Goal: Task Accomplishment & Management: Use online tool/utility

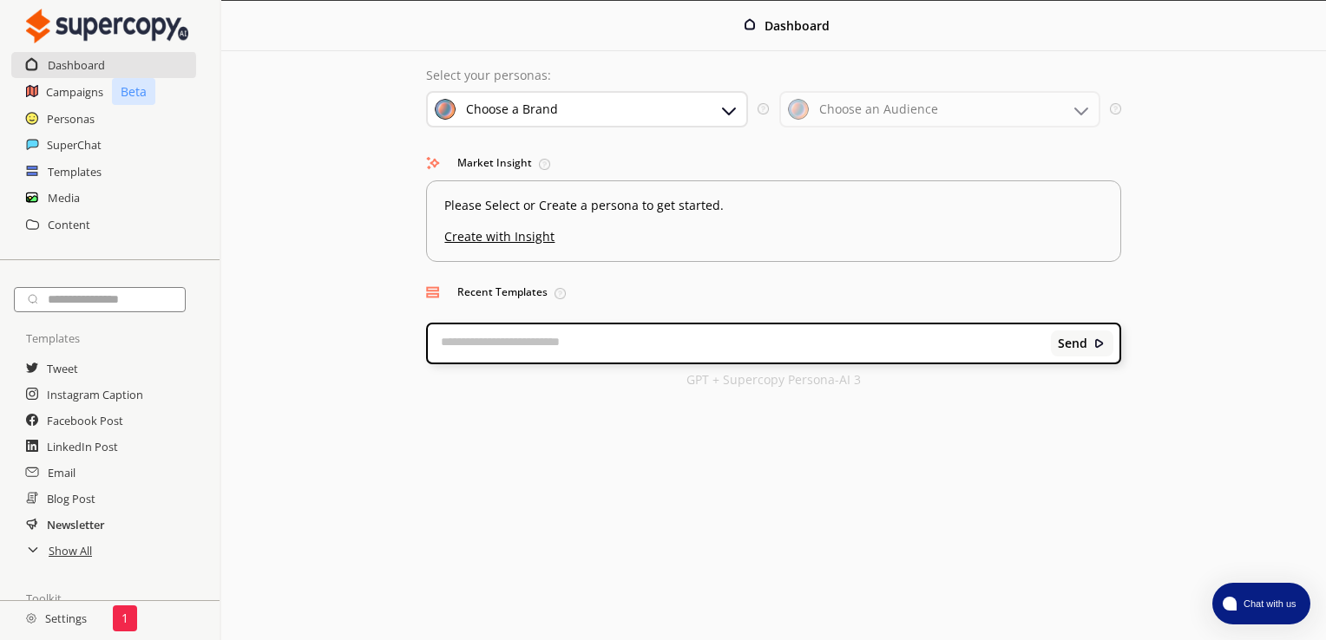
click at [95, 529] on h2 "Newsletter" at bounding box center [76, 525] width 58 height 26
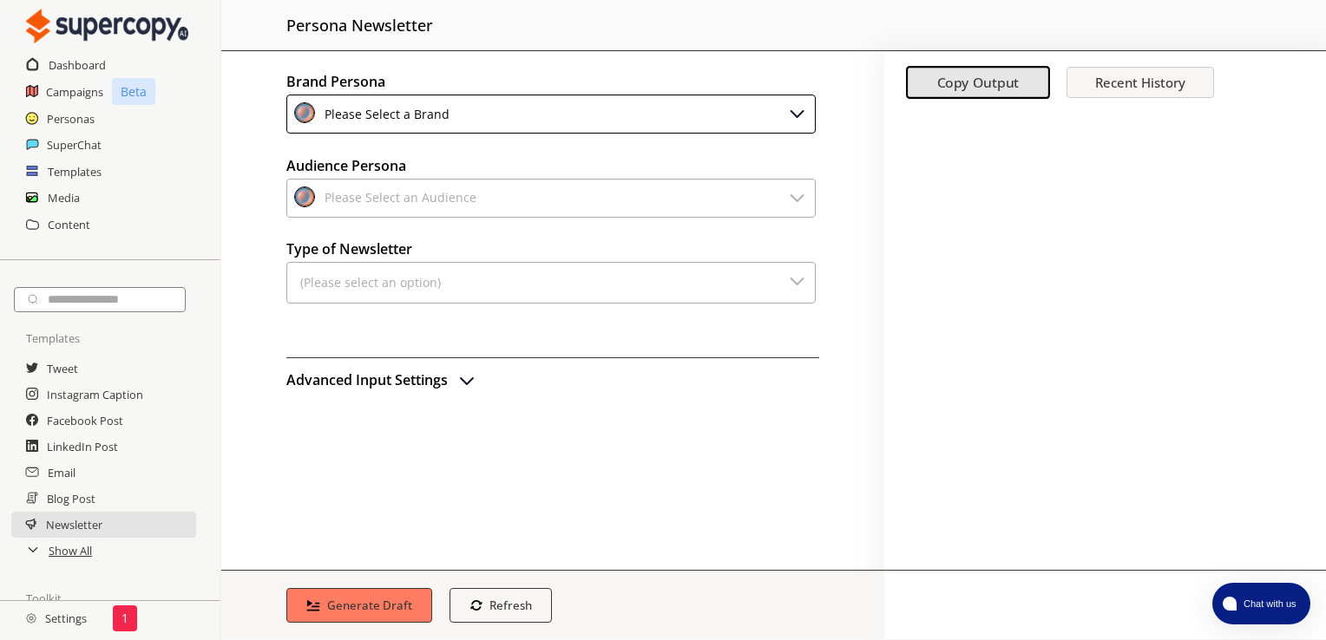
click at [440, 109] on div "Please Select a Brand" at bounding box center [383, 113] width 131 height 23
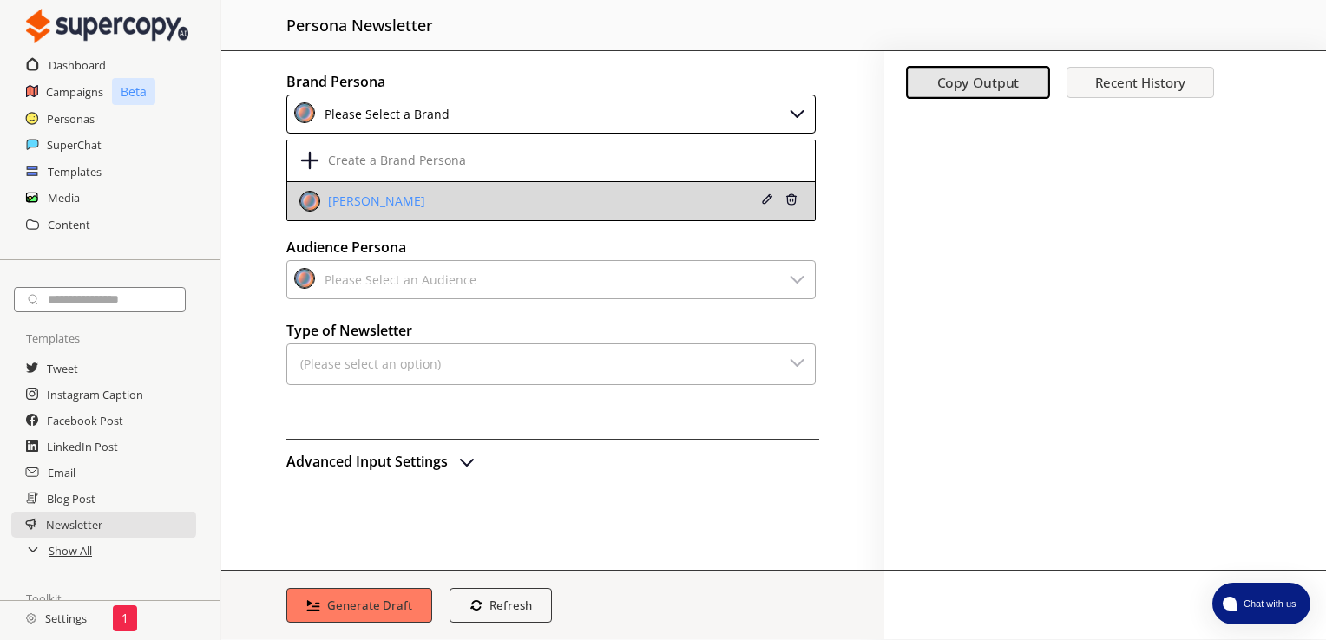
click at [396, 207] on div "[PERSON_NAME]" at bounding box center [505, 201] width 412 height 21
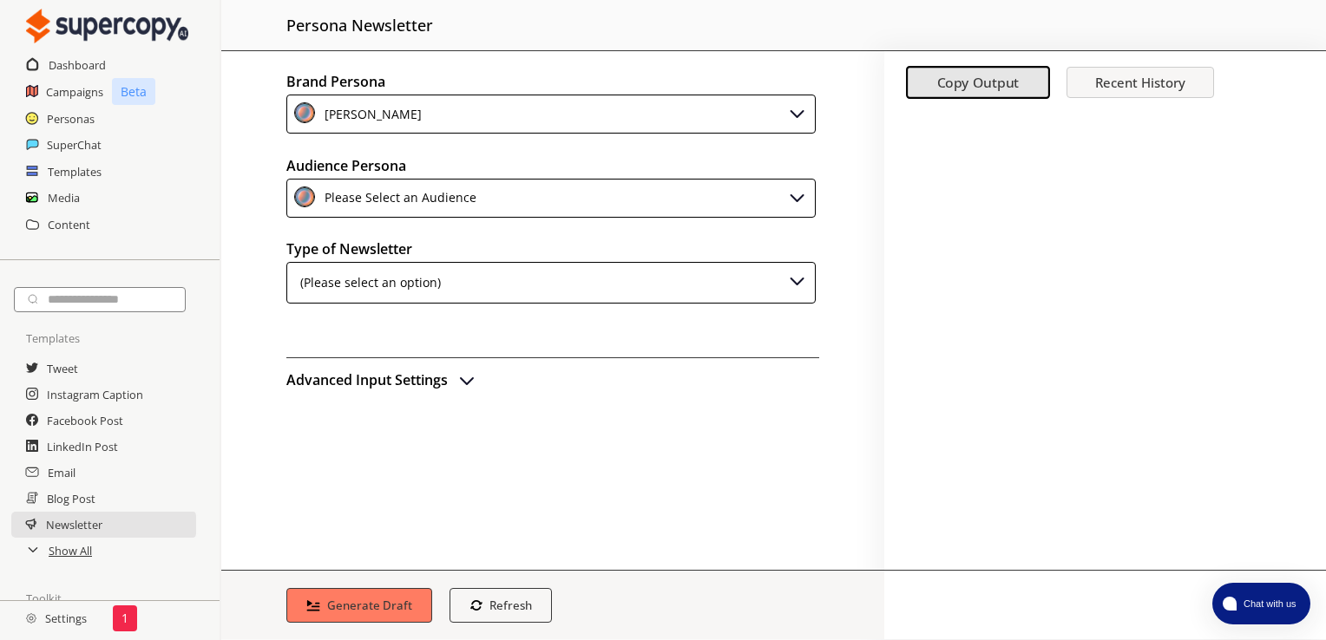
click at [371, 281] on div "(Please select an option)" at bounding box center [367, 283] width 147 height 26
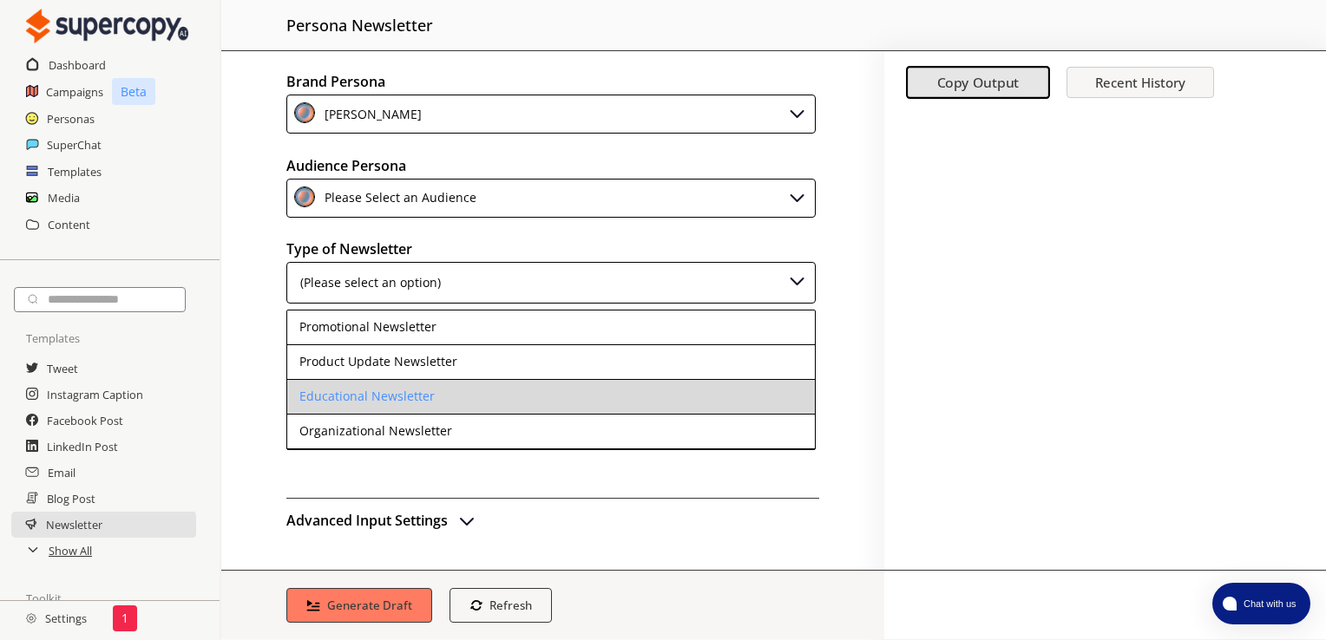
click at [385, 409] on li "Educational Newsletter" at bounding box center [551, 397] width 528 height 35
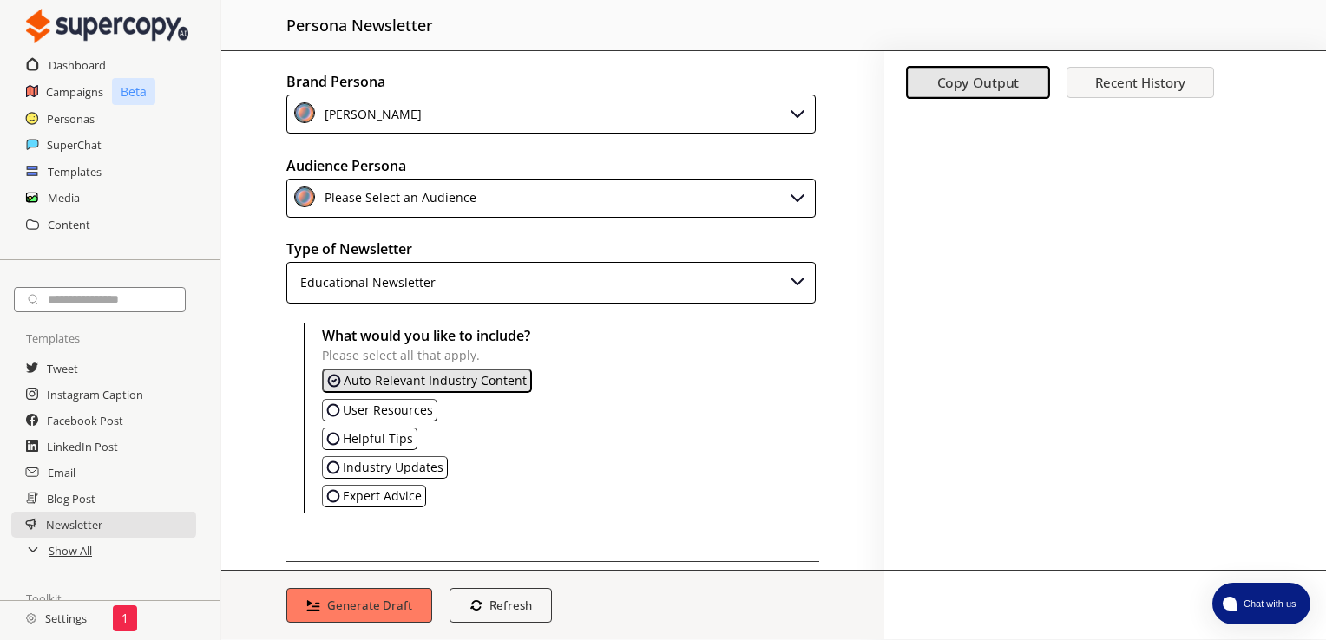
click at [890, 277] on div at bounding box center [1105, 341] width 442 height 458
drag, startPoint x: 885, startPoint y: 264, endPoint x: 920, endPoint y: 475, distance: 213.7
click at [920, 475] on div at bounding box center [1105, 341] width 442 height 458
click at [646, 467] on div "Industry Updates" at bounding box center [570, 467] width 497 height 23
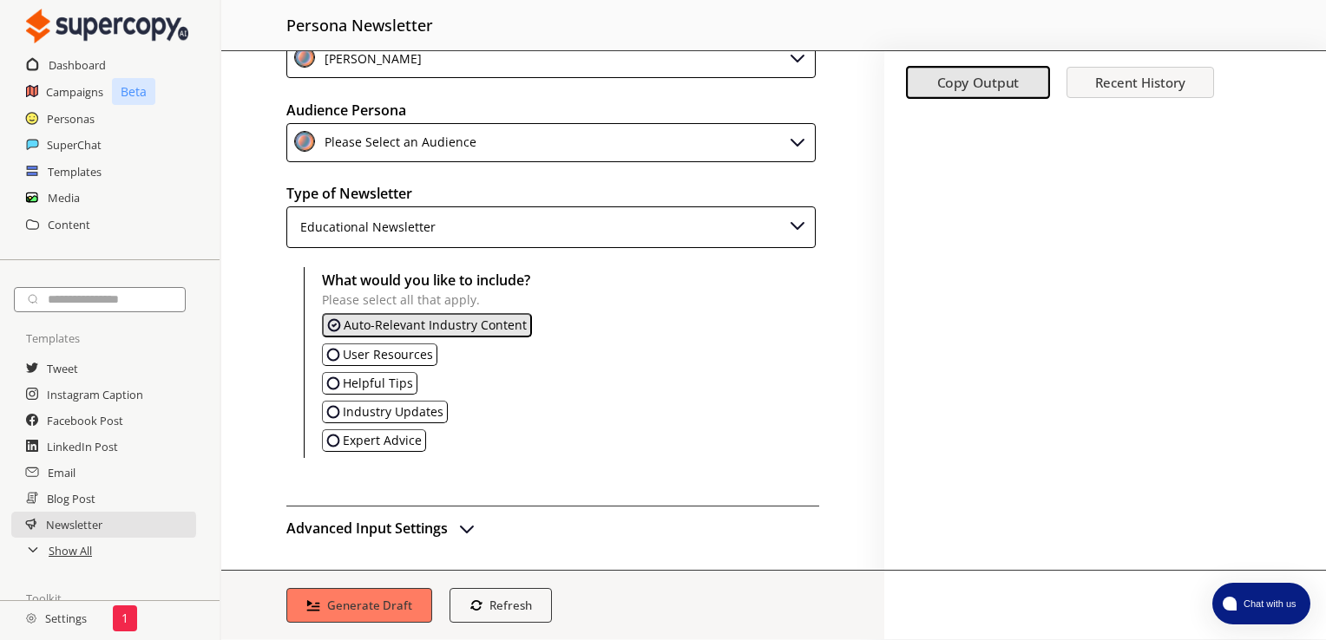
click at [417, 526] on h2 "Advanced Input Settings" at bounding box center [366, 528] width 161 height 26
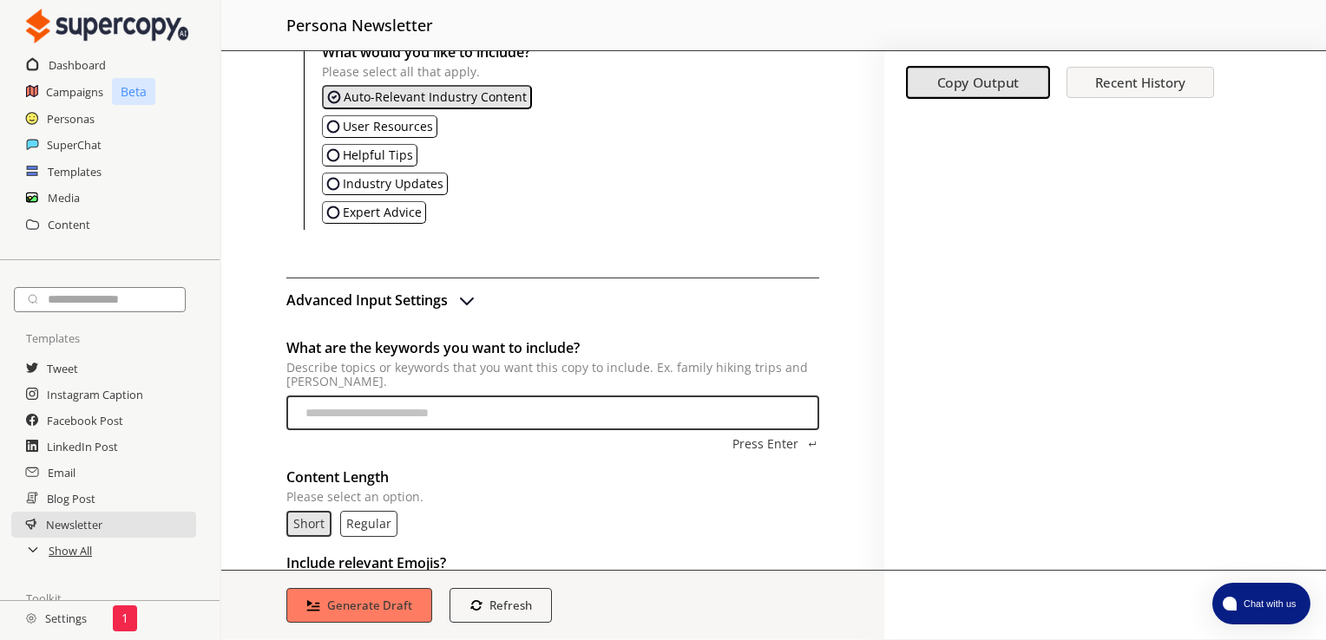
scroll to position [364, 0]
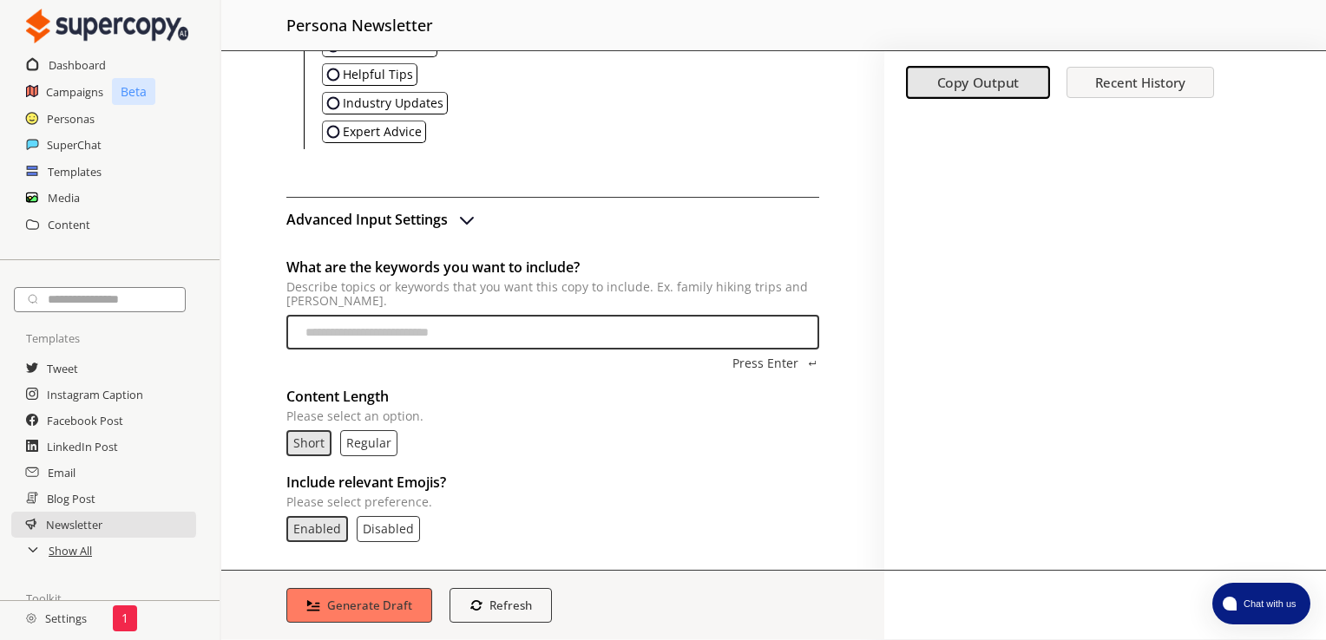
click at [355, 328] on input "What are the keywords you want to include? Describe topics or keywords that you…" at bounding box center [552, 332] width 533 height 35
paste input "**********"
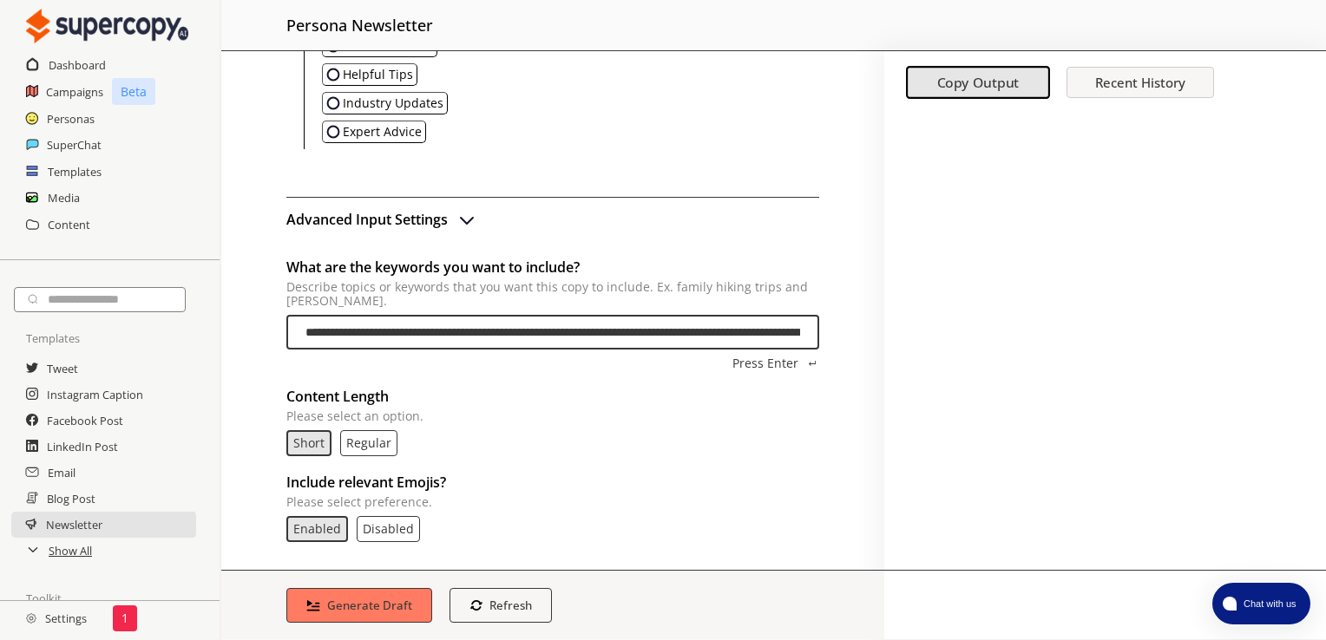
scroll to position [0, 11470]
type input "**********"
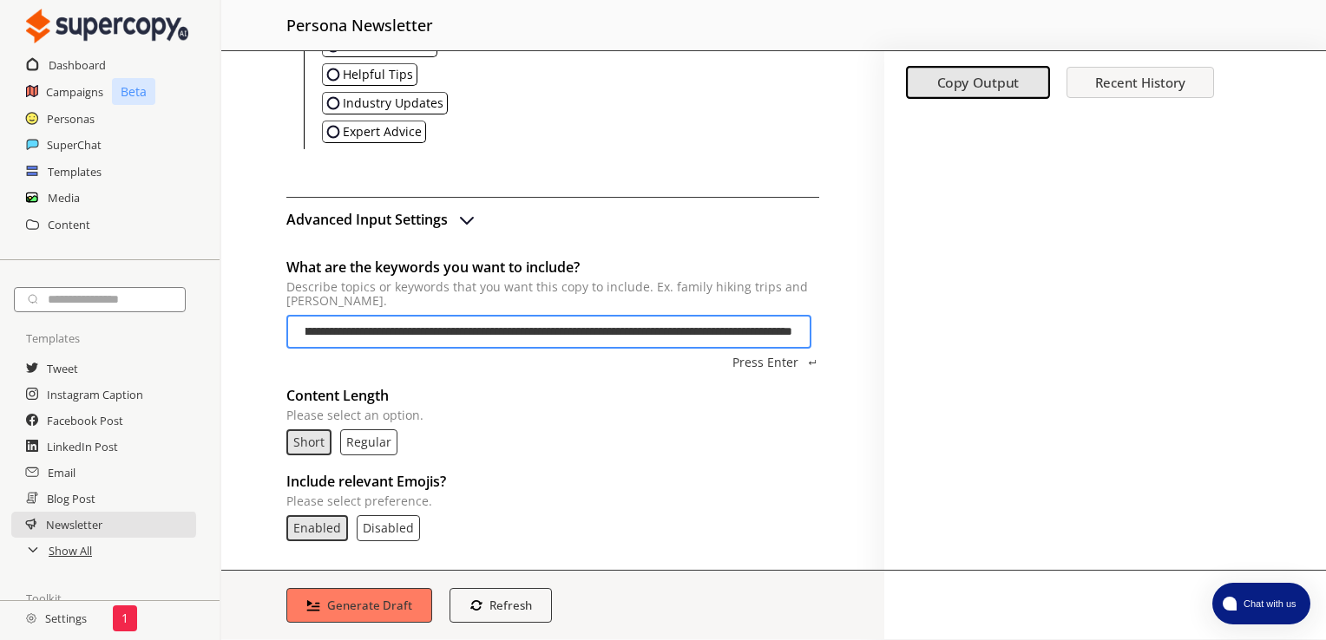
scroll to position [0, 0]
click at [692, 482] on h2 "Include relevant Emojis?" at bounding box center [552, 482] width 533 height 26
click at [382, 612] on b "Generate Draft" at bounding box center [369, 605] width 89 height 16
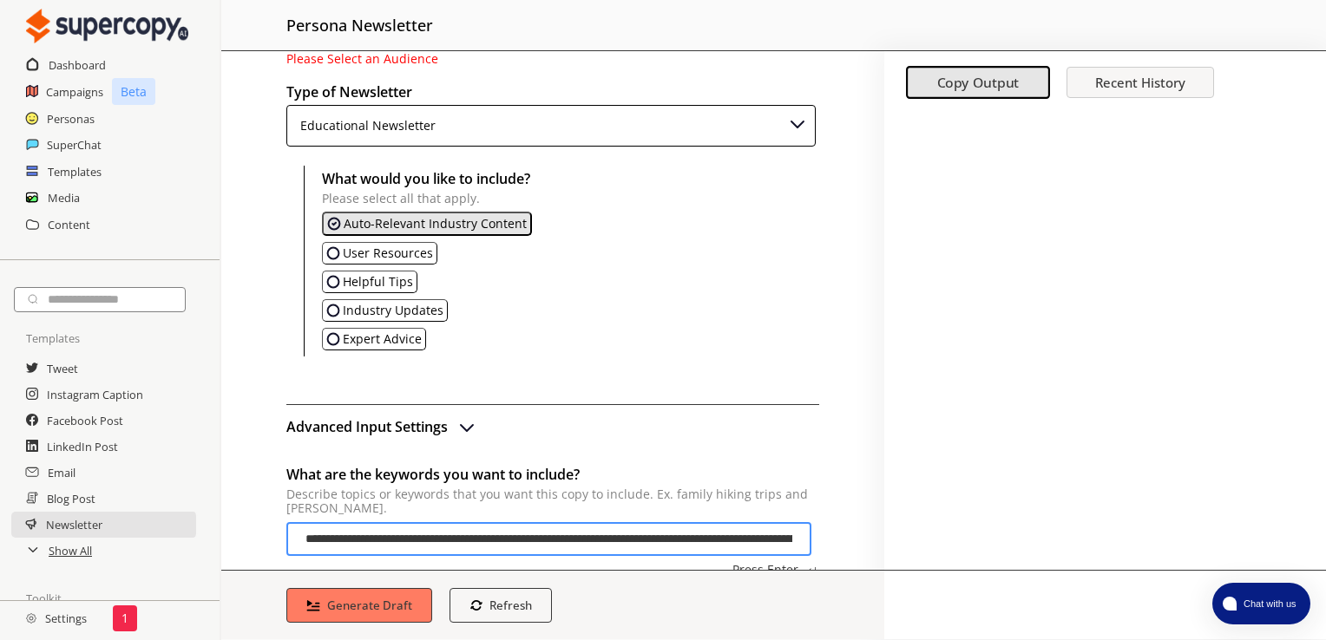
scroll to position [100, 0]
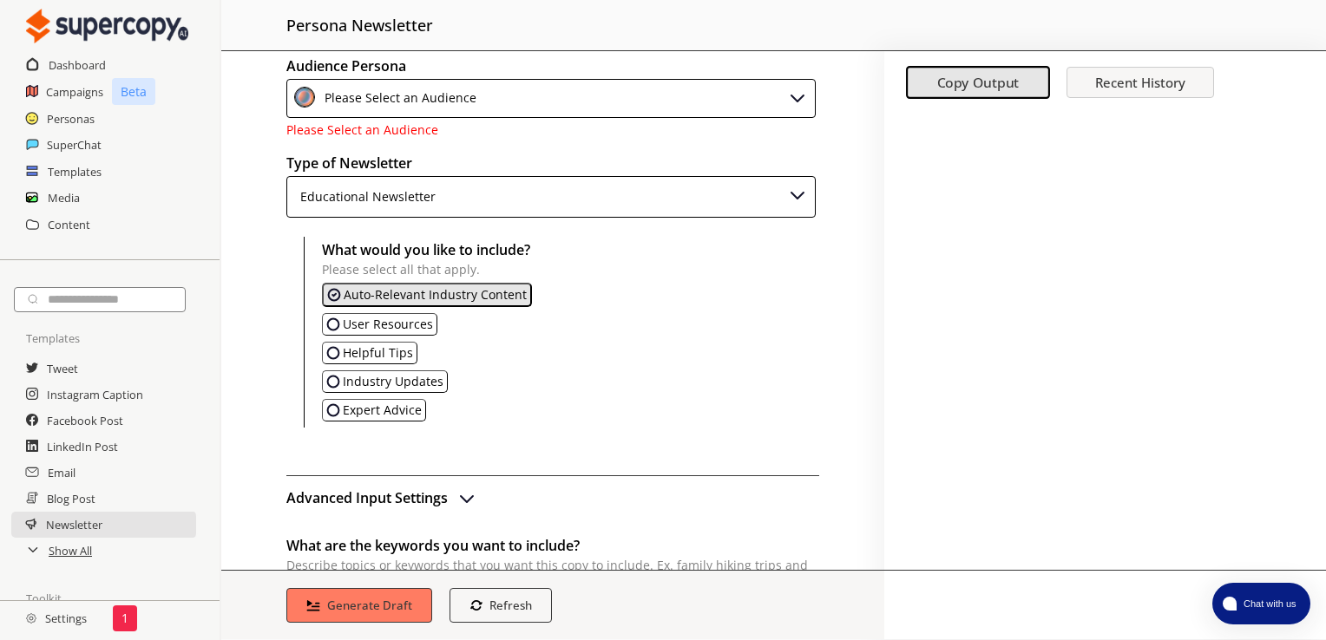
click at [504, 92] on div "Please Select an Audience" at bounding box center [550, 98] width 529 height 39
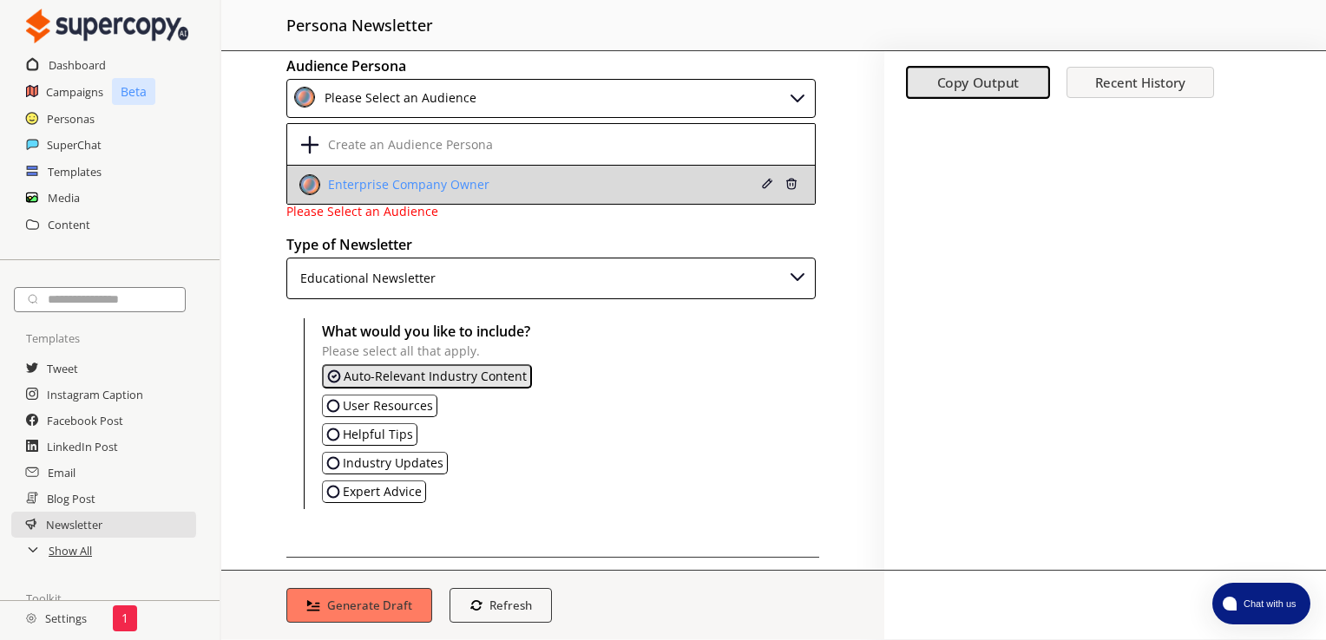
click at [427, 178] on div "Enterprise Company Owner" at bounding box center [407, 185] width 166 height 14
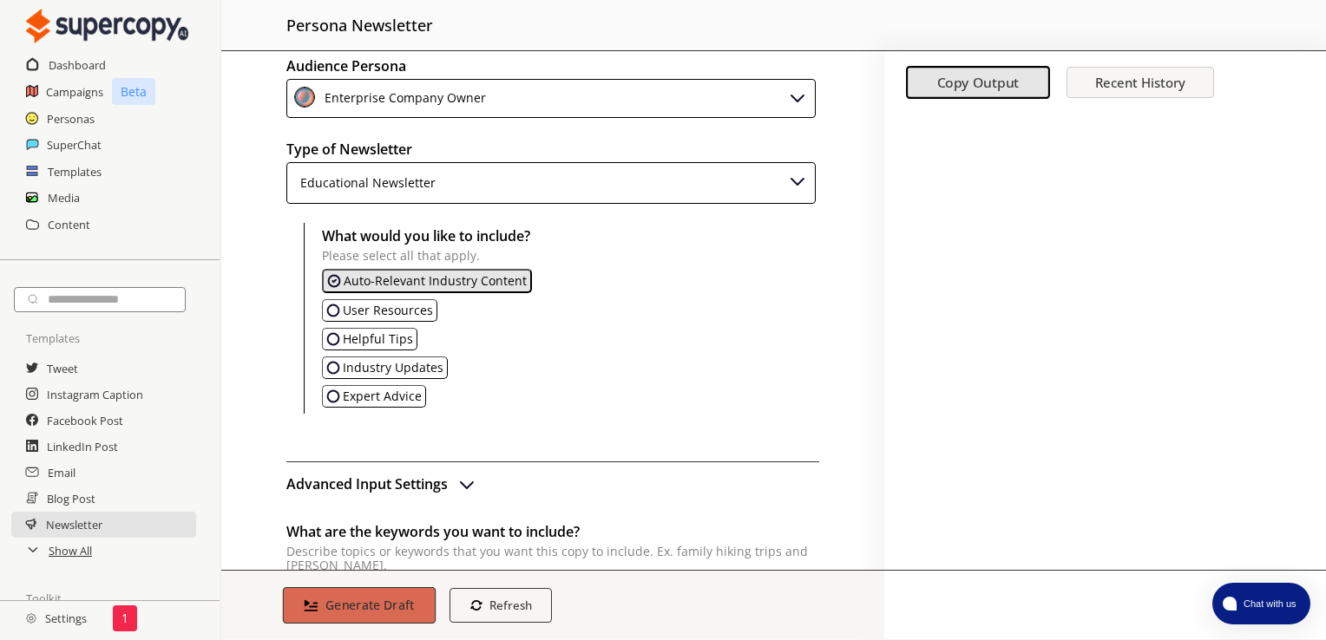
click at [350, 593] on button "Generate Draft" at bounding box center [359, 606] width 153 height 36
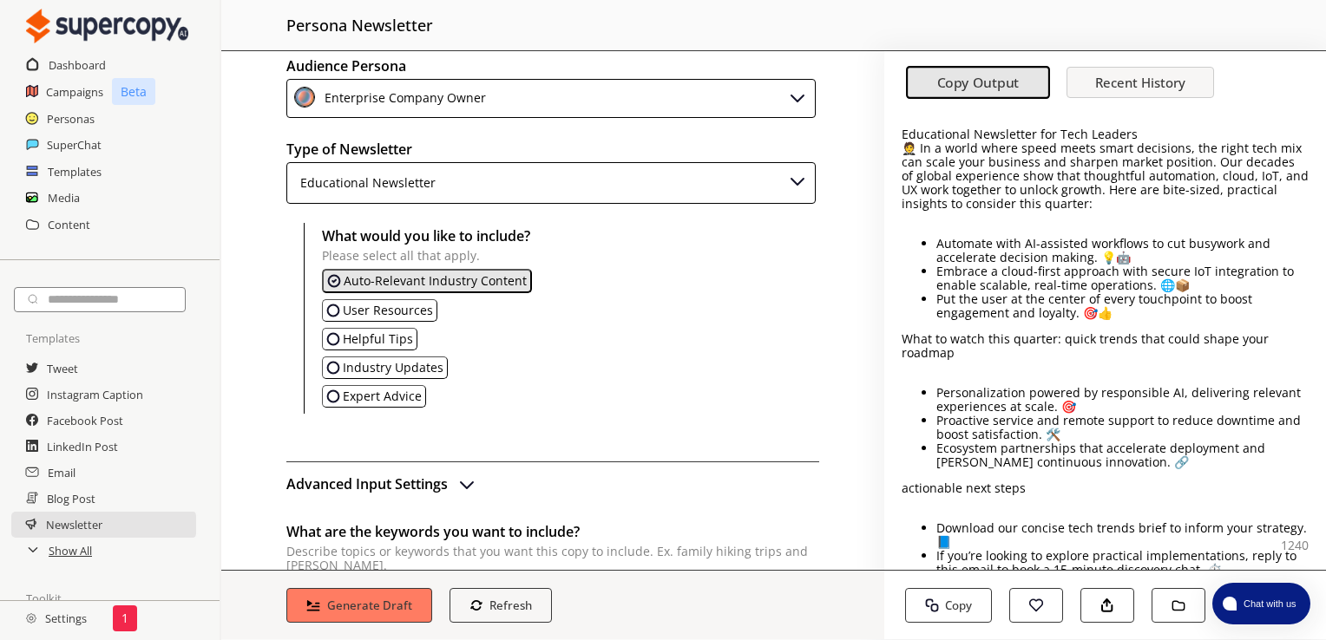
click at [1075, 446] on p "Ecosystem partnerships that accelerate deployment and [PERSON_NAME] continuous …" at bounding box center [1122, 456] width 372 height 28
click at [955, 179] on p "🤵 In a world where speed meets smart decisions, the right tech mix can scale yo…" at bounding box center [1105, 175] width 407 height 69
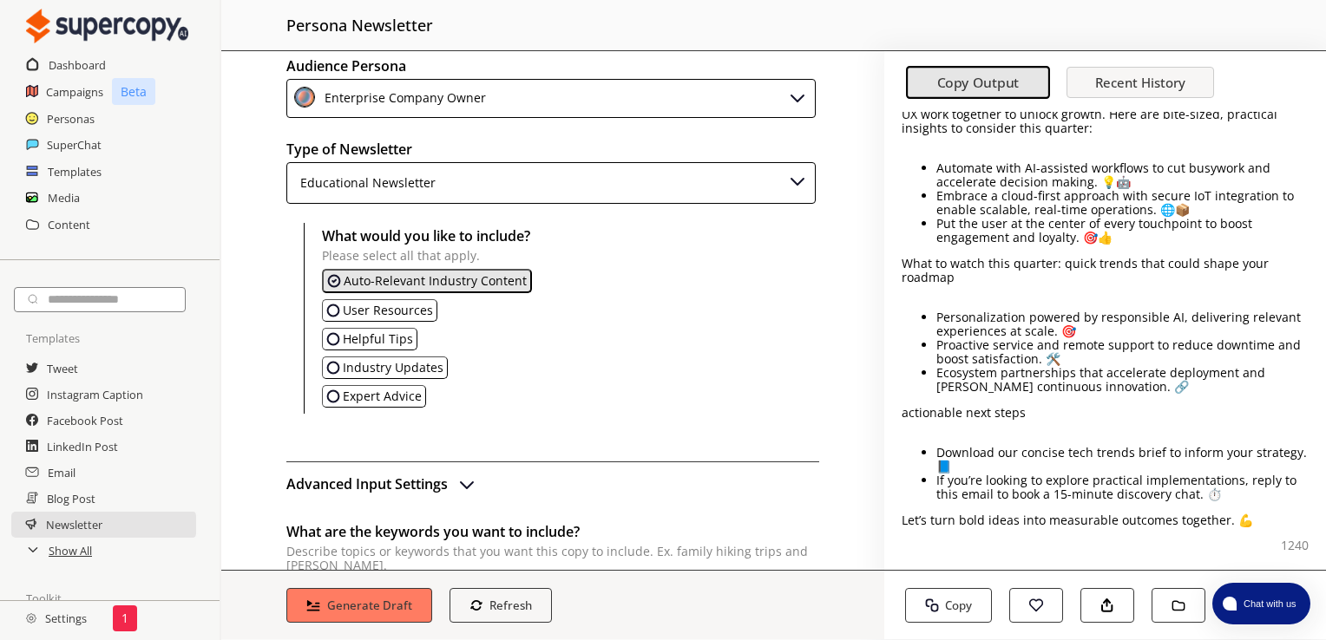
scroll to position [0, 0]
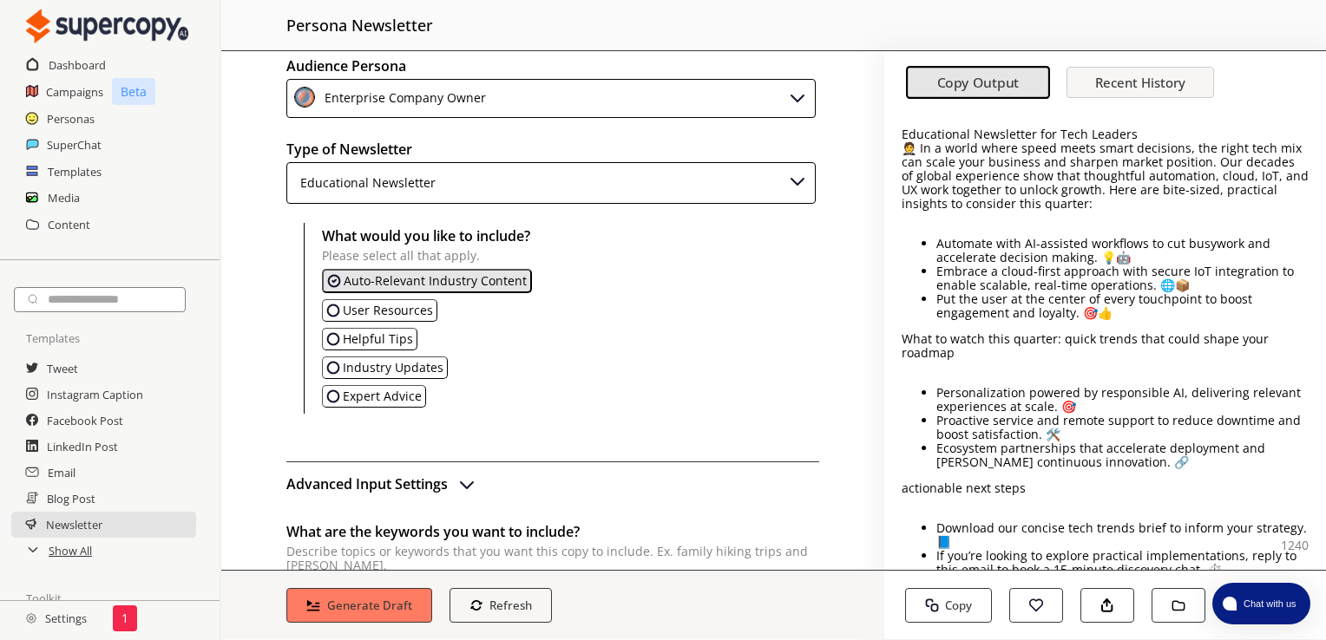
click at [388, 404] on div "What would you like to include? Please select all that apply. Auto-Relevant Ind…" at bounding box center [561, 318] width 515 height 191
click at [385, 397] on p "Expert Advice" at bounding box center [382, 397] width 79 height 14
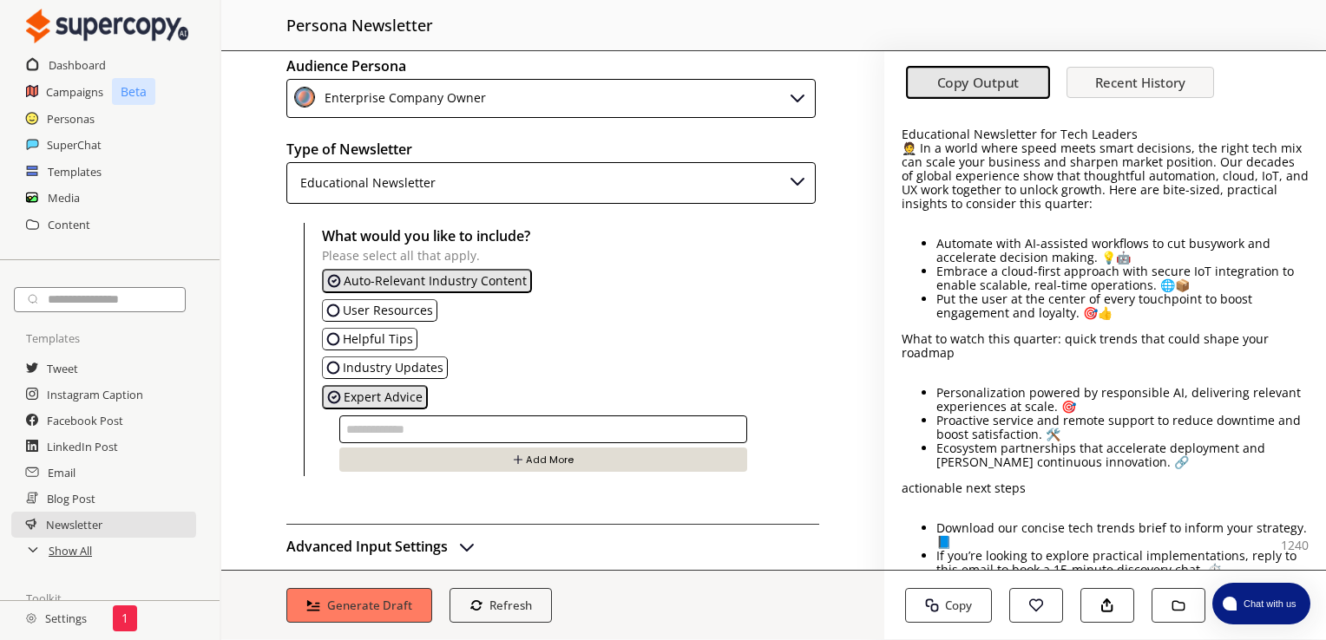
click at [428, 433] on input "text" at bounding box center [543, 430] width 408 height 28
click at [580, 335] on div "Helpful Tips" at bounding box center [570, 339] width 497 height 23
click at [417, 310] on p "User Resources" at bounding box center [388, 311] width 90 height 14
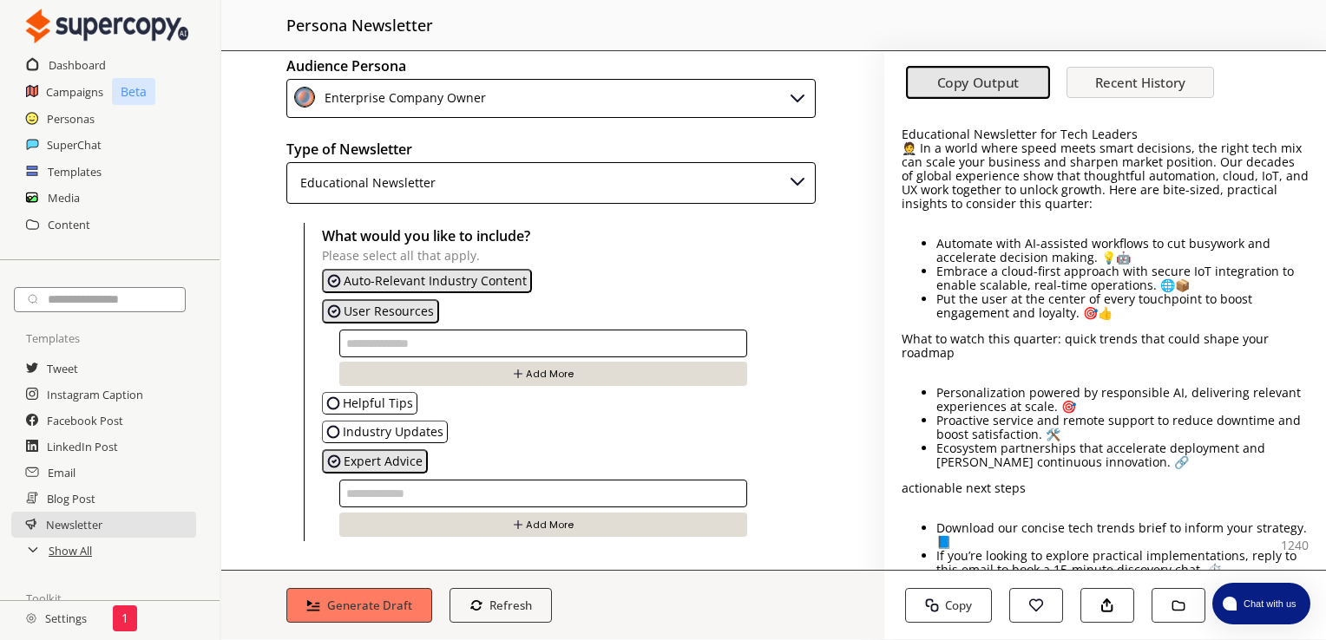
click at [419, 335] on input "text" at bounding box center [543, 344] width 408 height 28
click at [668, 232] on h2 "What would you like to include?" at bounding box center [570, 236] width 497 height 26
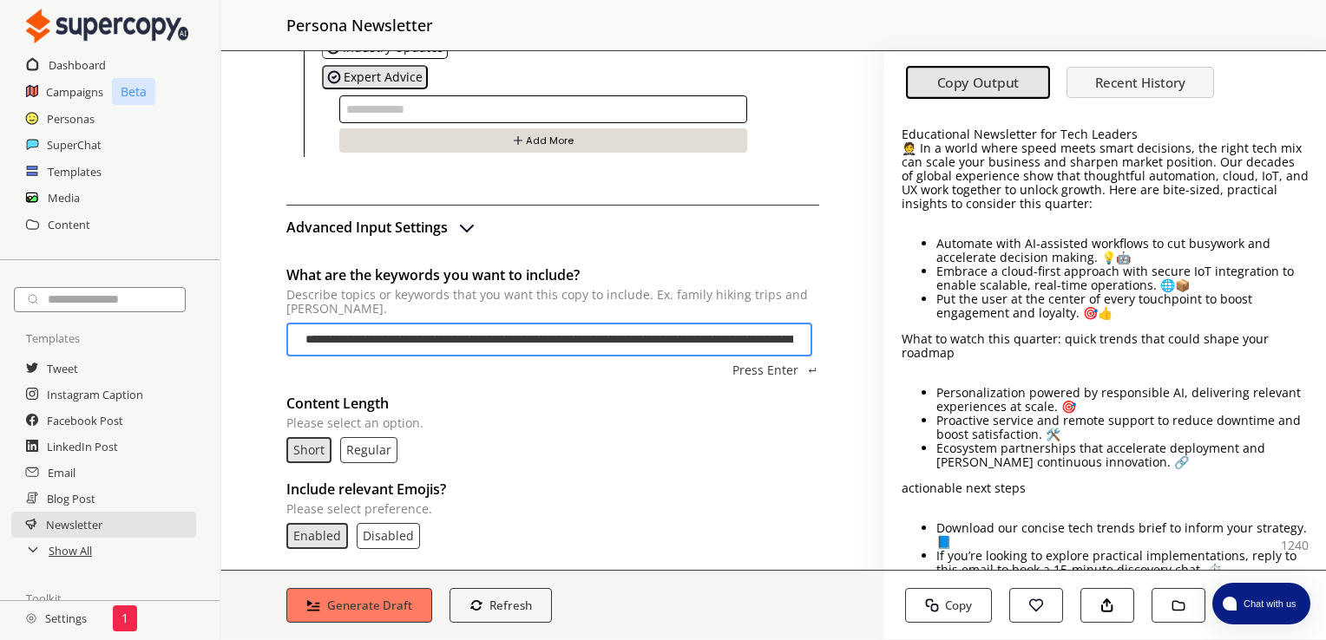
scroll to position [491, 0]
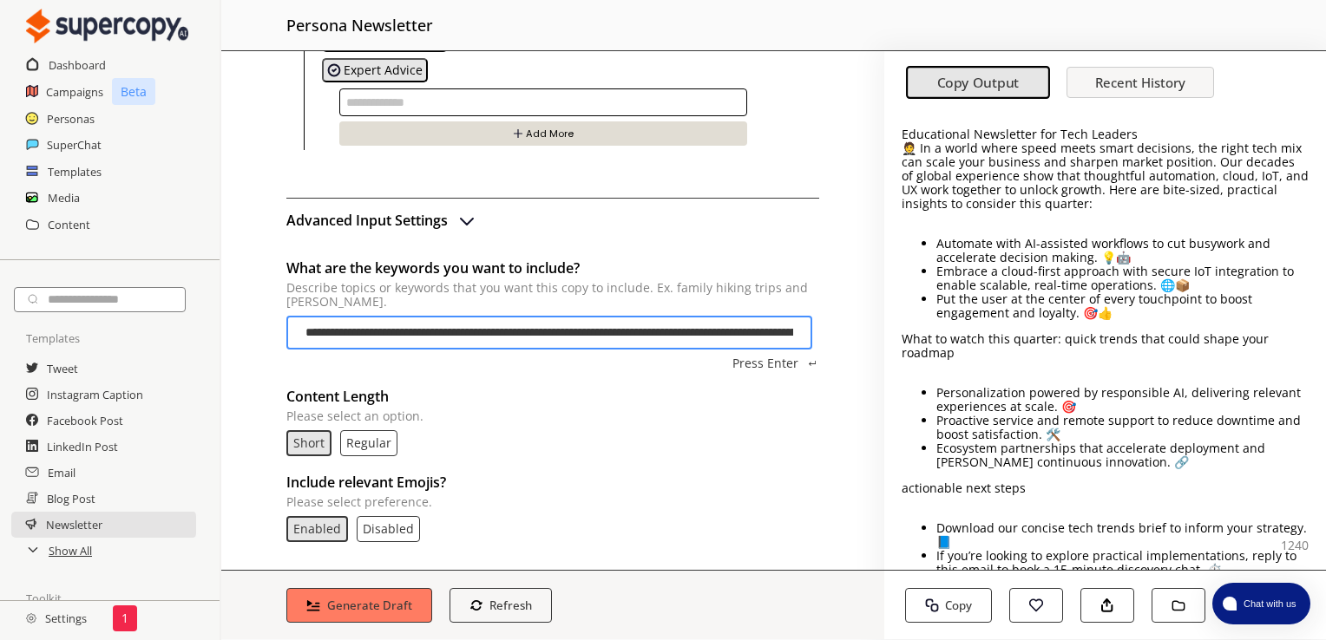
click at [364, 437] on p "Regular" at bounding box center [368, 444] width 45 height 14
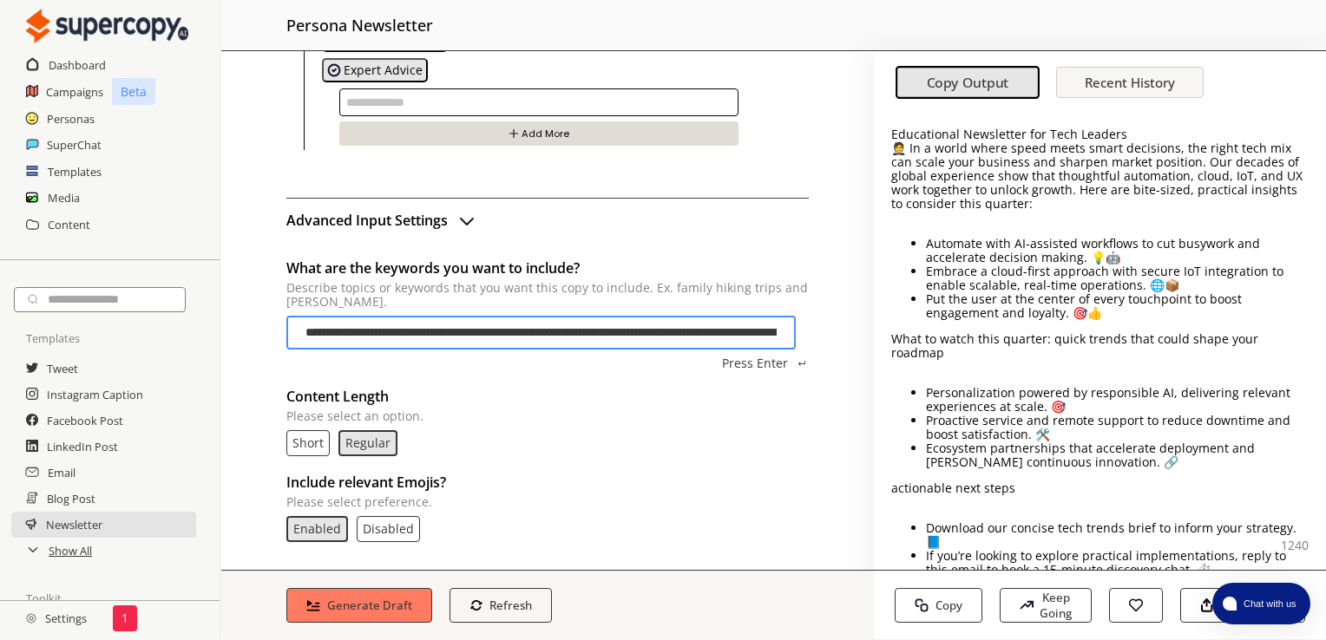
click at [392, 528] on p "Disabled" at bounding box center [388, 529] width 51 height 14
click at [358, 602] on b "Generate Draft" at bounding box center [369, 605] width 89 height 16
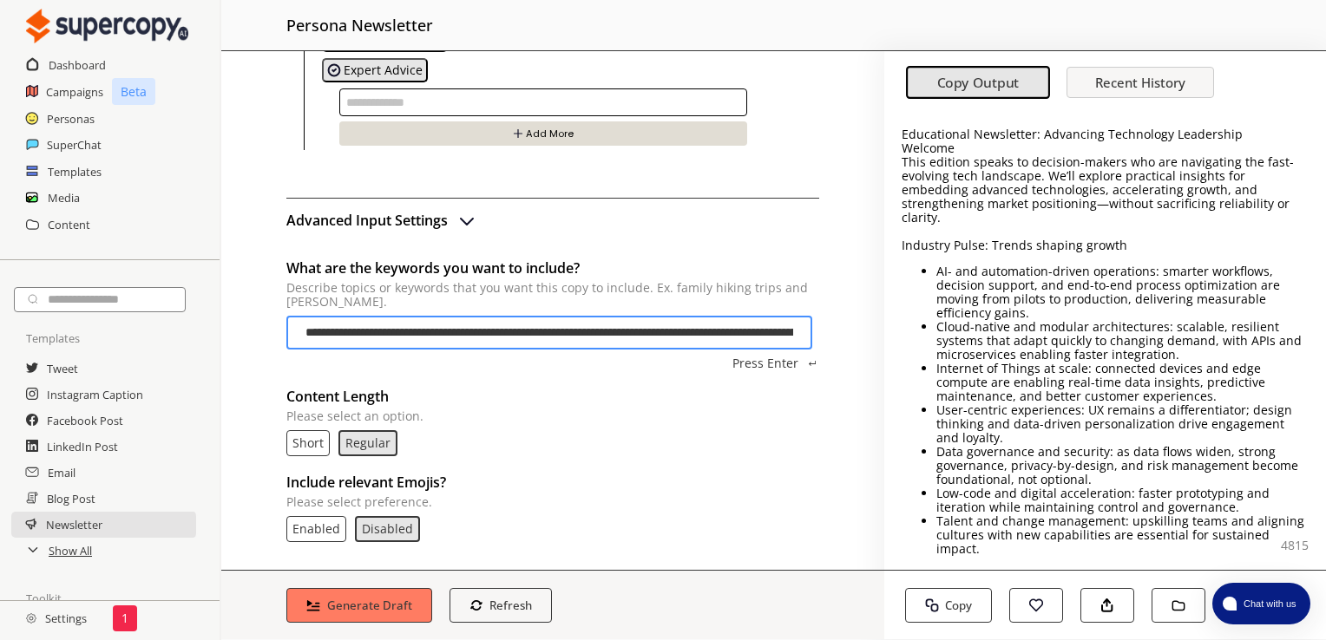
click at [693, 542] on div "Brand Persona [PERSON_NAME] Audience Persona Enterprise Company Owner Type of N…" at bounding box center [552, 310] width 663 height 519
click at [761, 363] on p "Press Enter" at bounding box center [765, 364] width 66 height 14
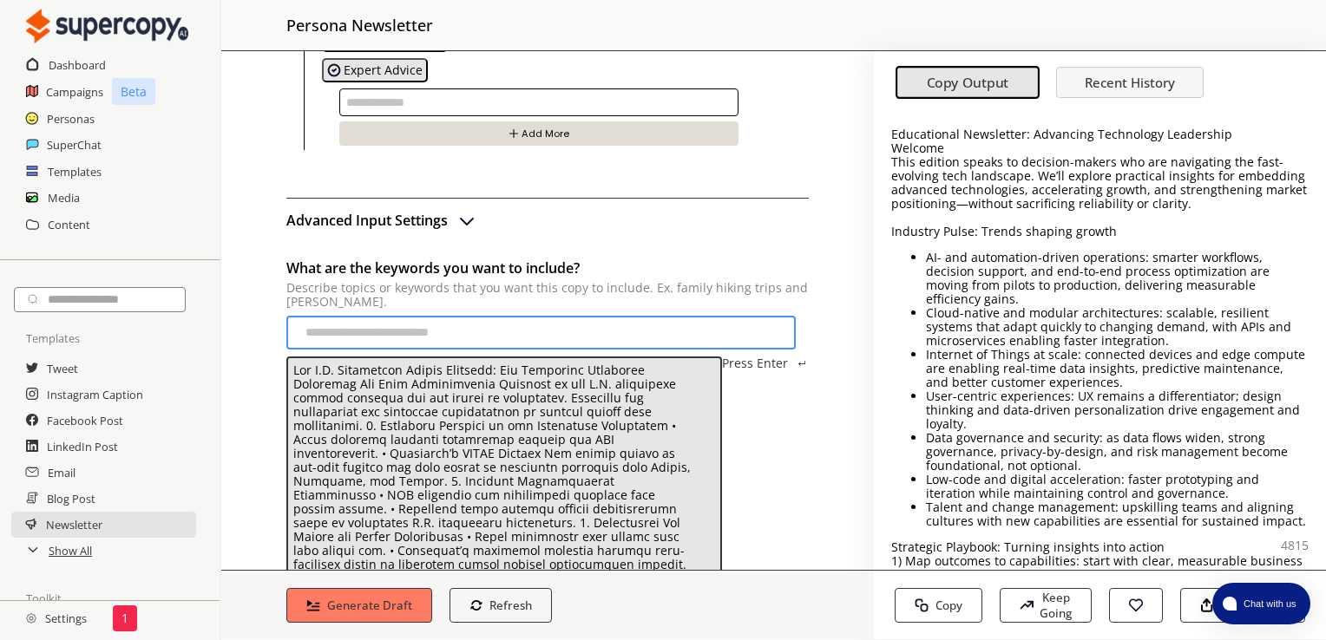
scroll to position [7, 0]
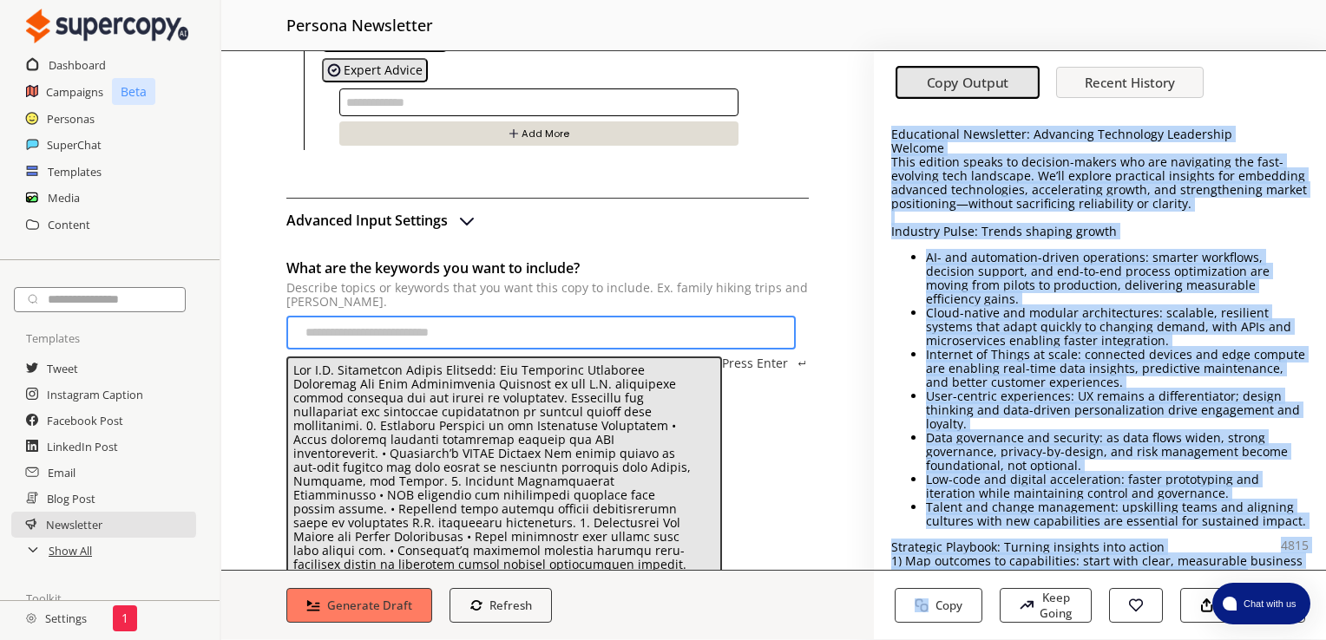
drag, startPoint x: 870, startPoint y: 358, endPoint x: 908, endPoint y: 640, distance: 284.6
click at [908, 640] on div "Copy Output Recent History Educational Newsletter: Advancing Technology Leaders…" at bounding box center [1100, 345] width 452 height 588
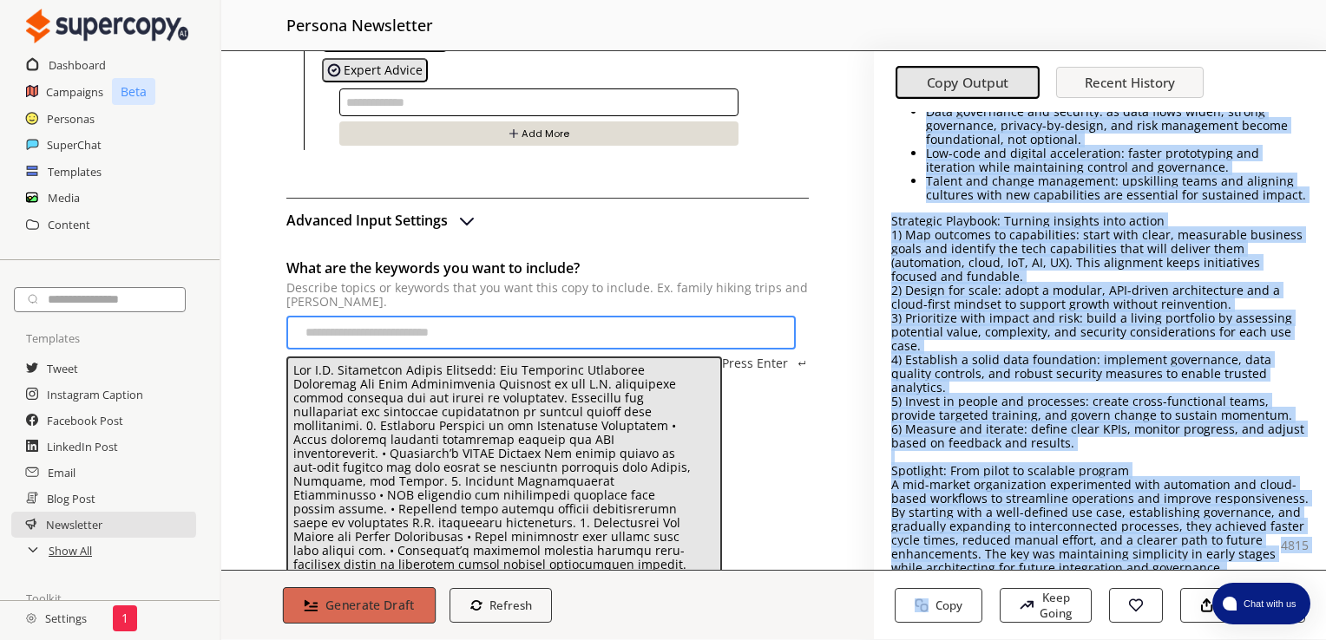
click at [342, 614] on b "Generate Draft" at bounding box center [369, 605] width 89 height 16
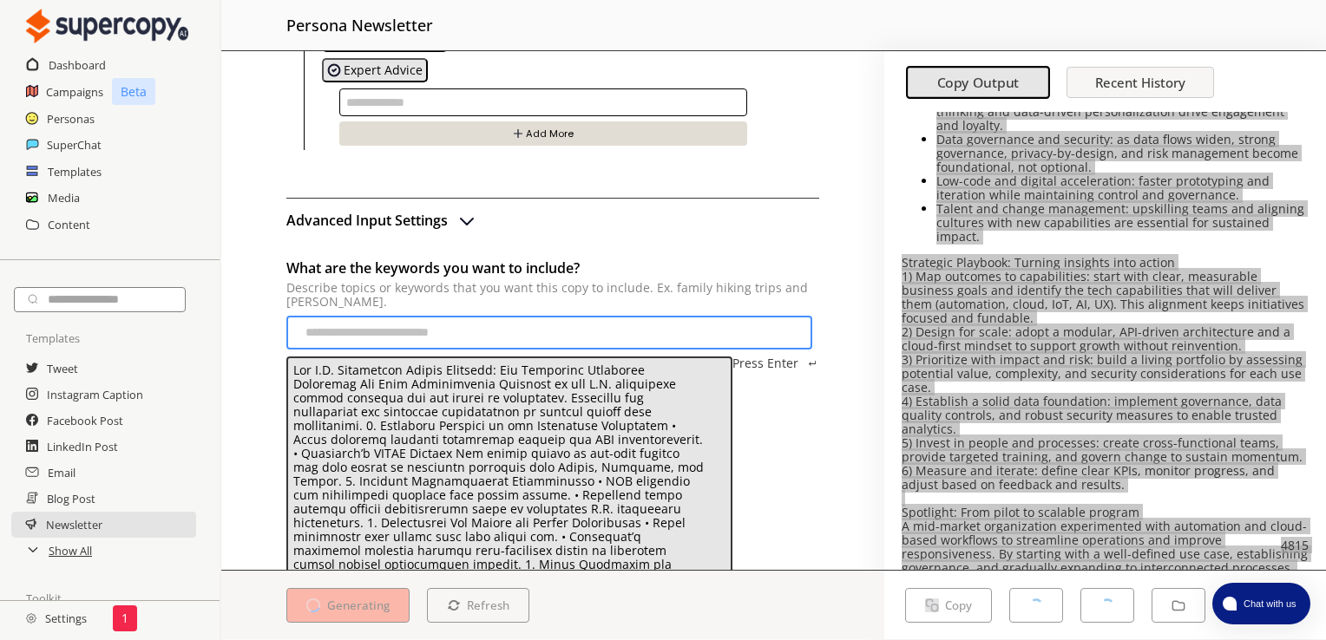
scroll to position [0, 0]
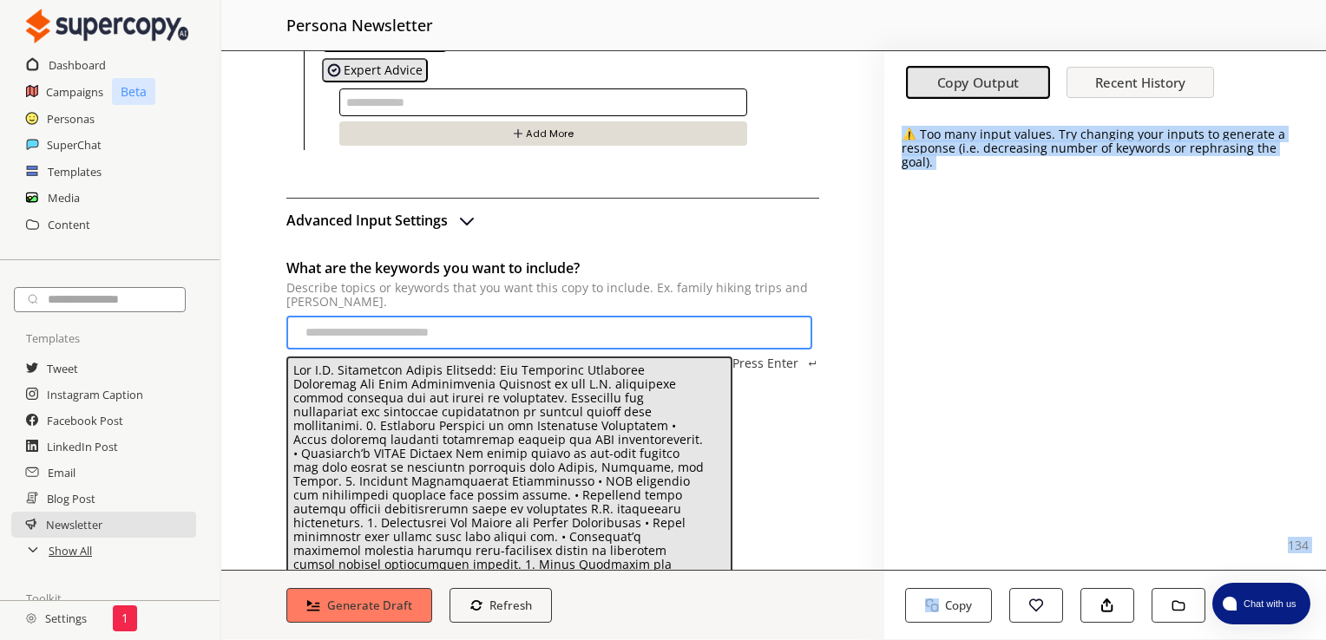
click at [1031, 279] on div "⚠️ Too many input values. Try changing your inputs to generate a response (i.e.…" at bounding box center [1105, 341] width 442 height 458
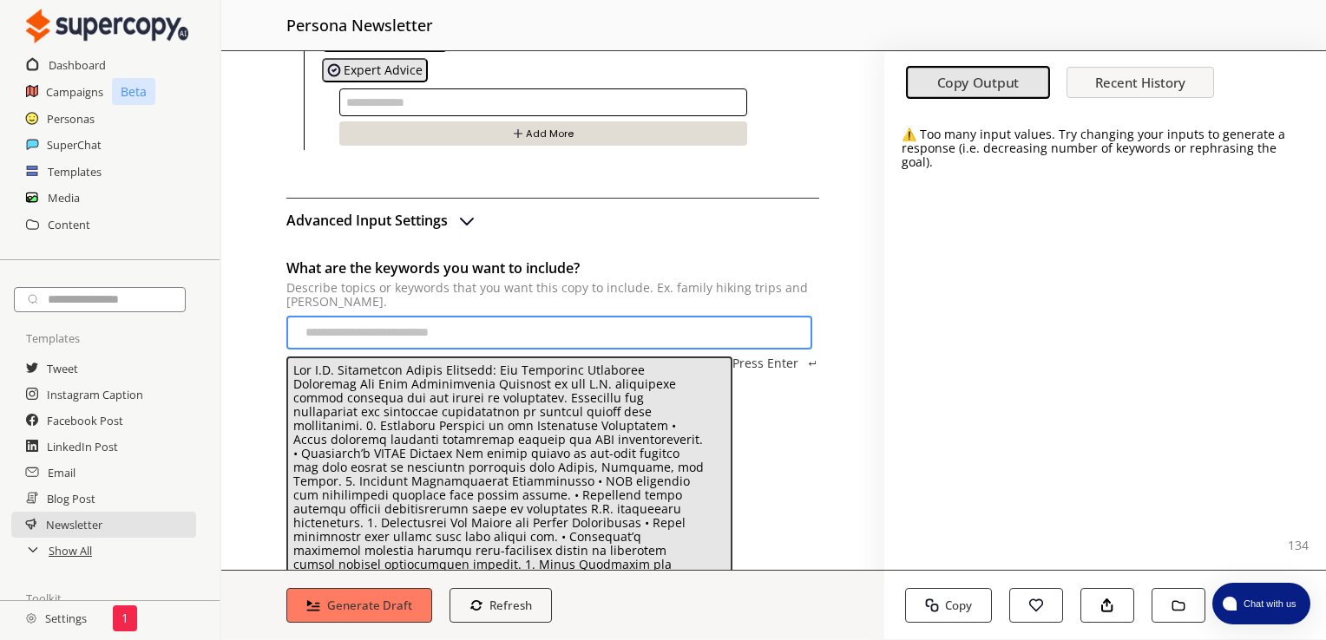
click at [569, 425] on p "topics-text-list" at bounding box center [500, 586] width 415 height 444
click at [588, 429] on p "topics-text-list" at bounding box center [500, 586] width 415 height 444
click at [472, 428] on p "topics-text-list" at bounding box center [500, 586] width 415 height 444
click at [434, 324] on input "What are the keywords you want to include? Describe topics or keywords that you…" at bounding box center [549, 333] width 526 height 34
paste input "**********"
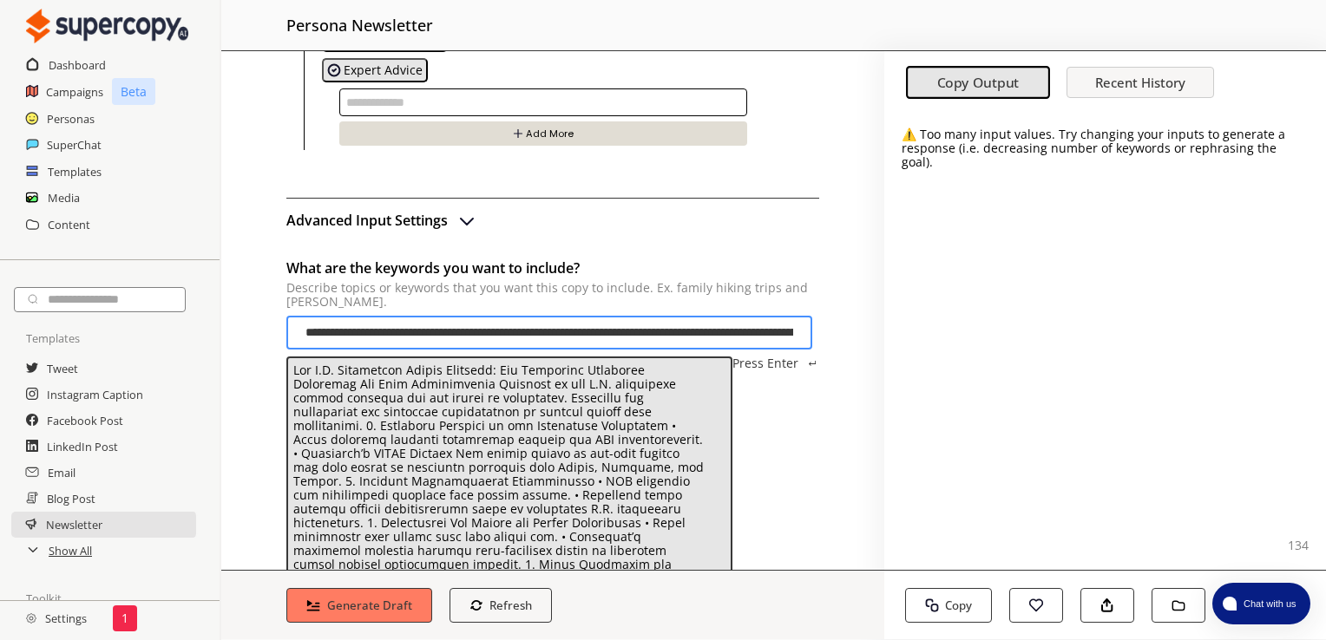
scroll to position [0, 1888]
type input "**********"
click at [758, 363] on p "Press Enter" at bounding box center [765, 364] width 66 height 14
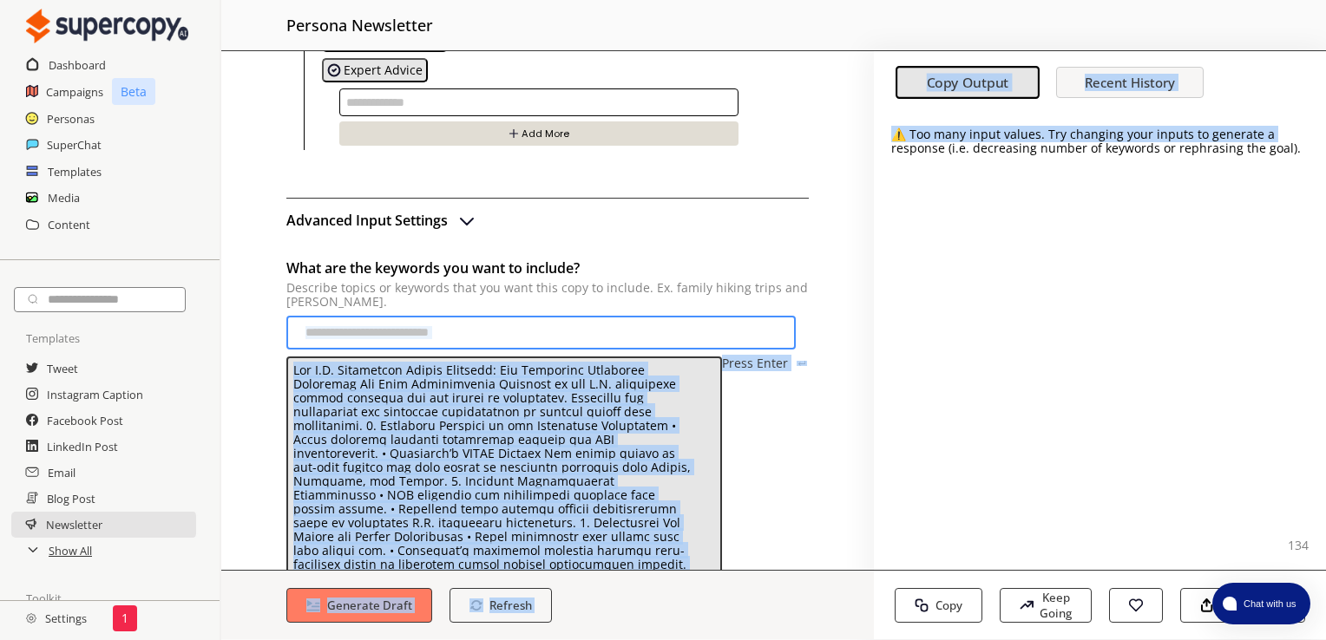
drag, startPoint x: 871, startPoint y: 335, endPoint x: 862, endPoint y: 338, distance: 9.9
click at [862, 338] on div "Brand Persona [PERSON_NAME] Audience Persona Enterprise Company Owner Type of N…" at bounding box center [773, 345] width 1105 height 588
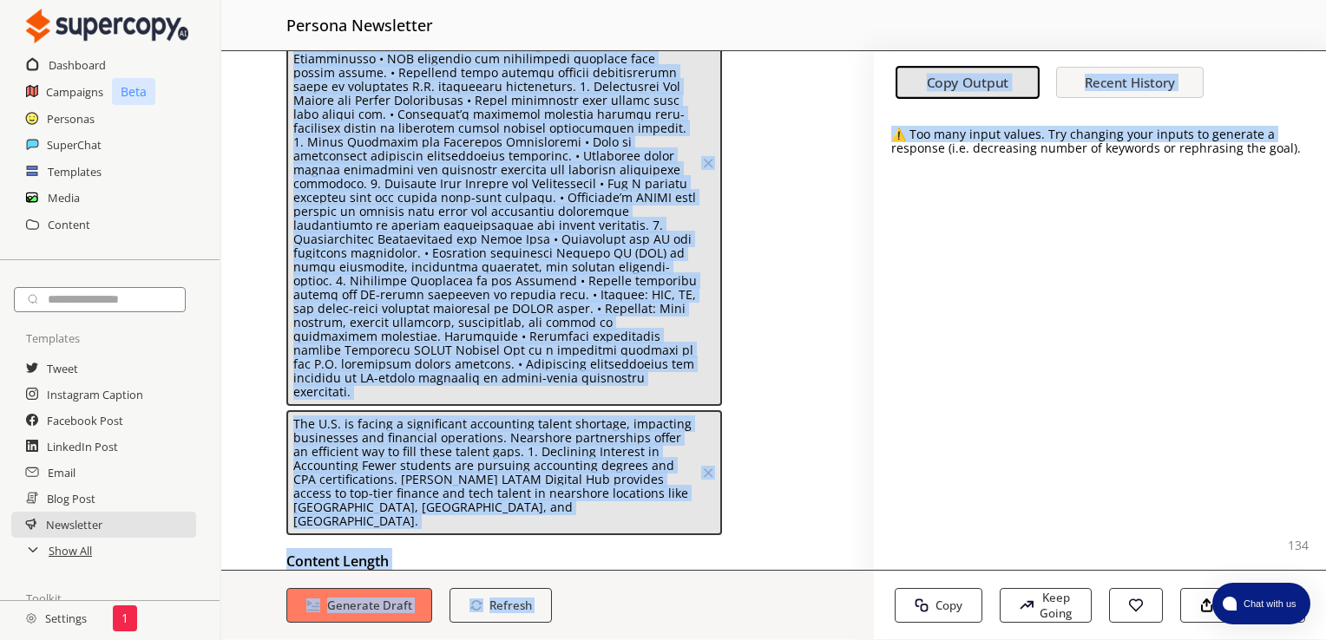
scroll to position [963, 0]
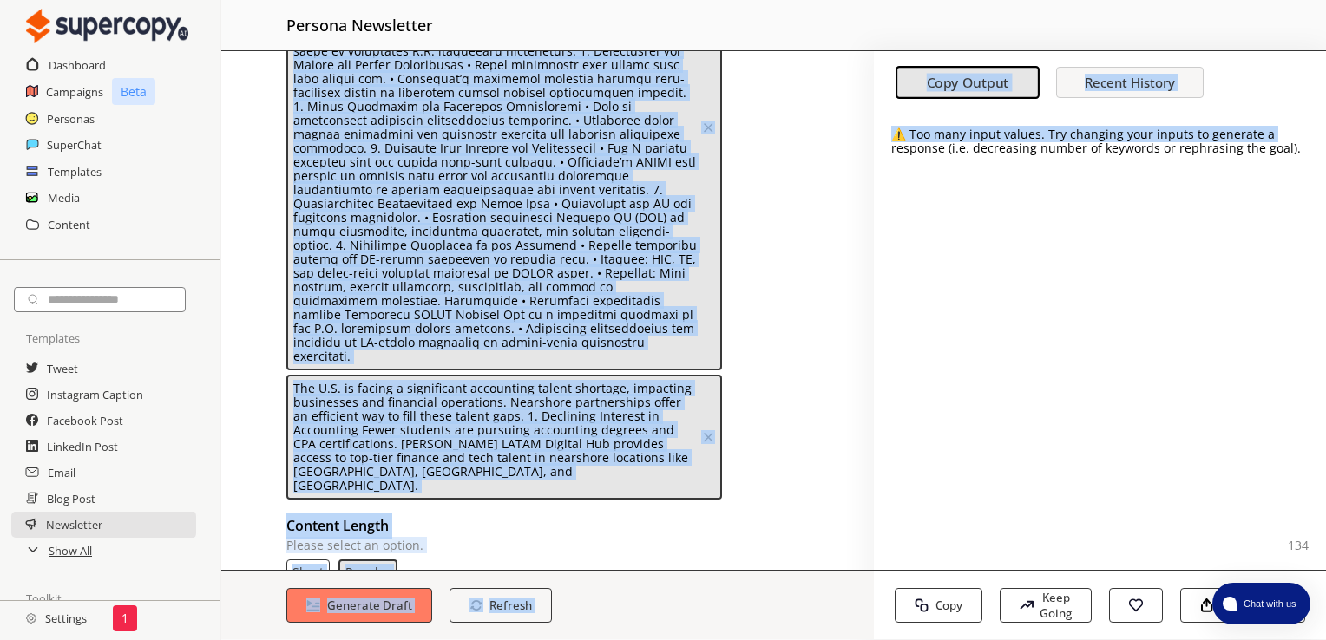
click at [791, 513] on h2 "Content Length" at bounding box center [547, 526] width 522 height 26
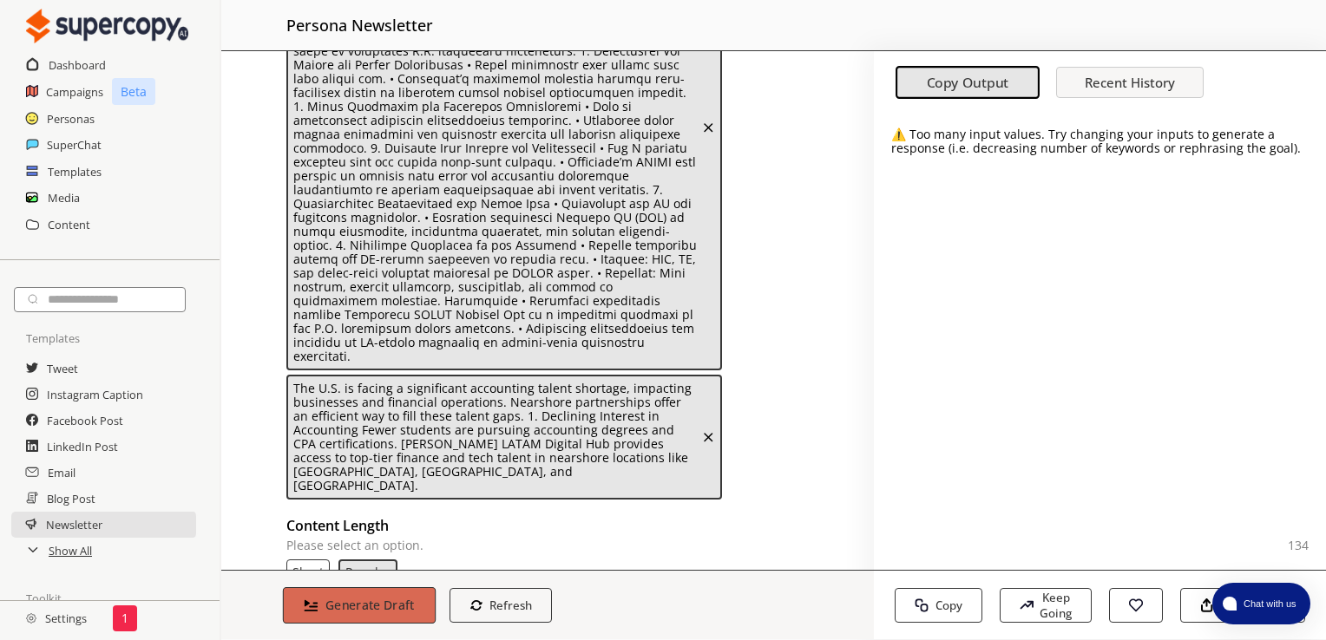
click at [357, 609] on b "Generate Draft" at bounding box center [369, 605] width 89 height 16
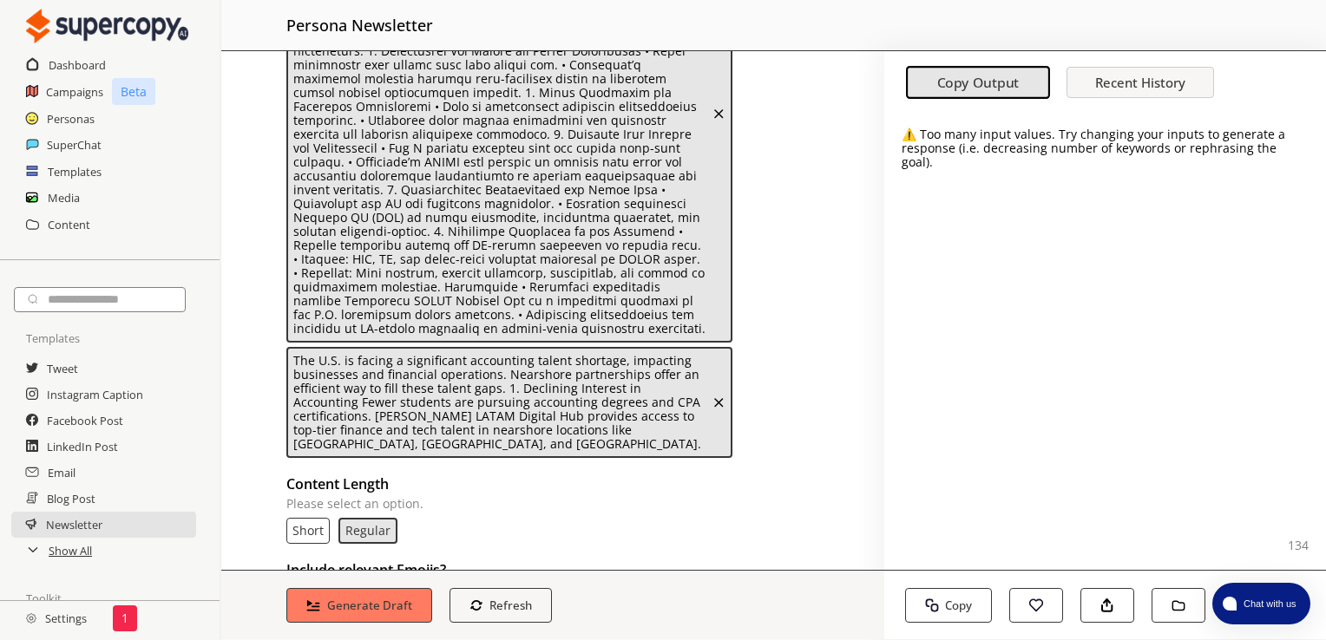
click at [573, 233] on p "topics-text-list" at bounding box center [500, 114] width 415 height 444
click at [712, 107] on img "topics-text-list" at bounding box center [719, 114] width 14 height 14
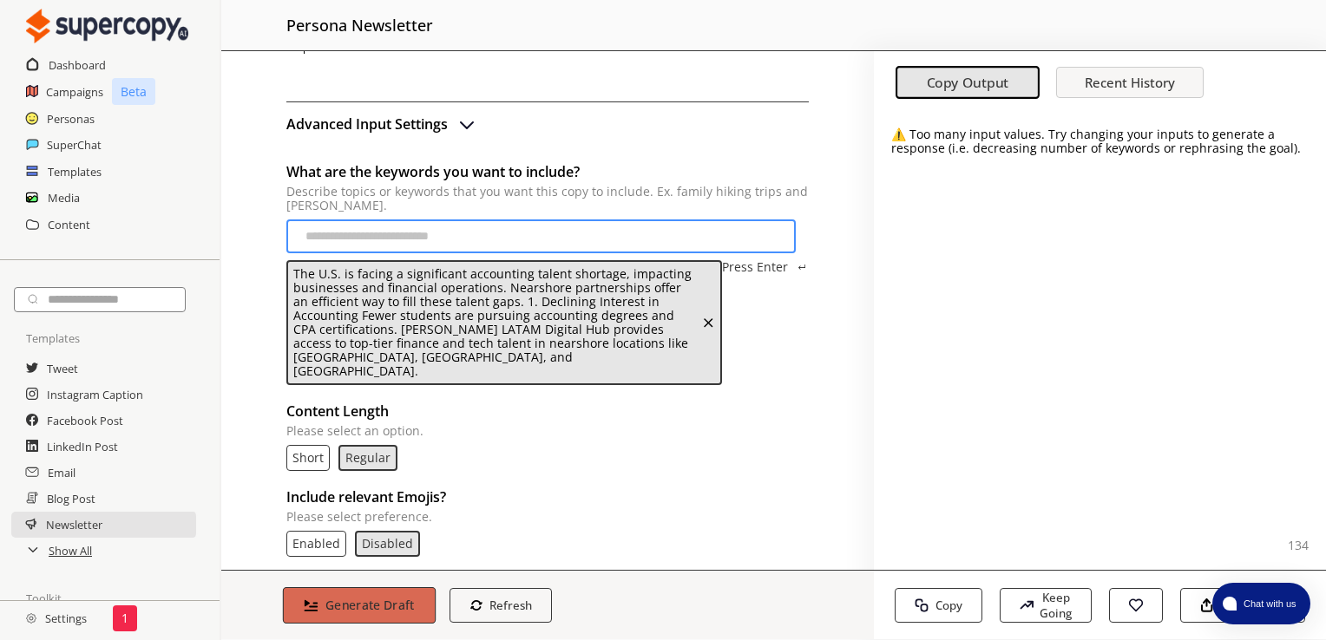
click at [352, 602] on b "Generate Draft" at bounding box center [369, 605] width 89 height 16
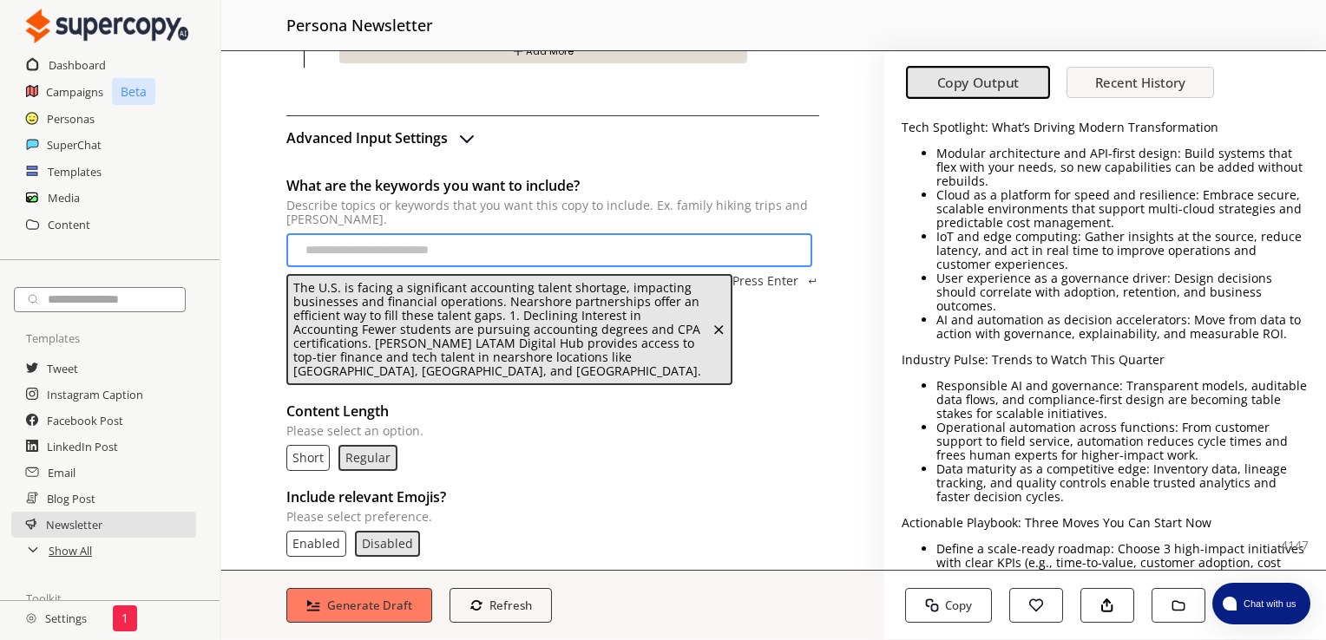
scroll to position [0, 0]
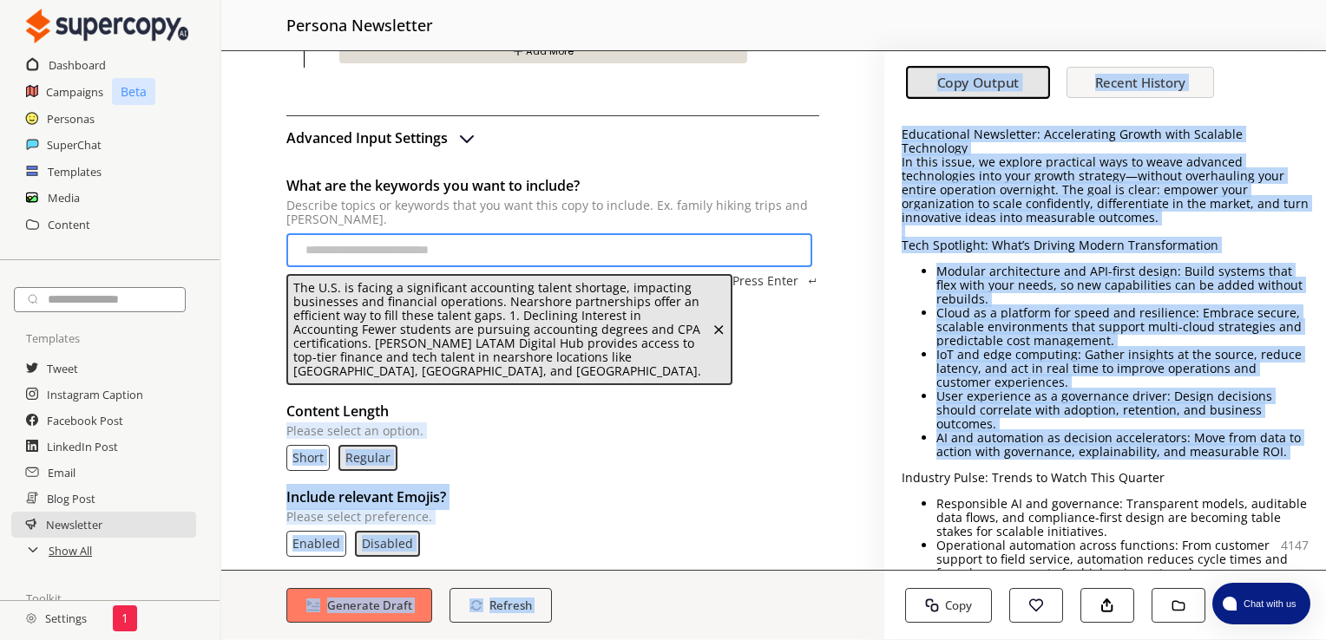
drag, startPoint x: 892, startPoint y: 437, endPoint x: 881, endPoint y: 381, distance: 56.7
click at [881, 381] on div "Brand Persona [PERSON_NAME] Audience Persona Enterprise Company Owner Type of N…" at bounding box center [773, 345] width 1105 height 588
drag, startPoint x: 881, startPoint y: 381, endPoint x: 757, endPoint y: 479, distance: 158.2
click at [757, 484] on h2 "Include relevant Emojis?" at bounding box center [552, 497] width 533 height 26
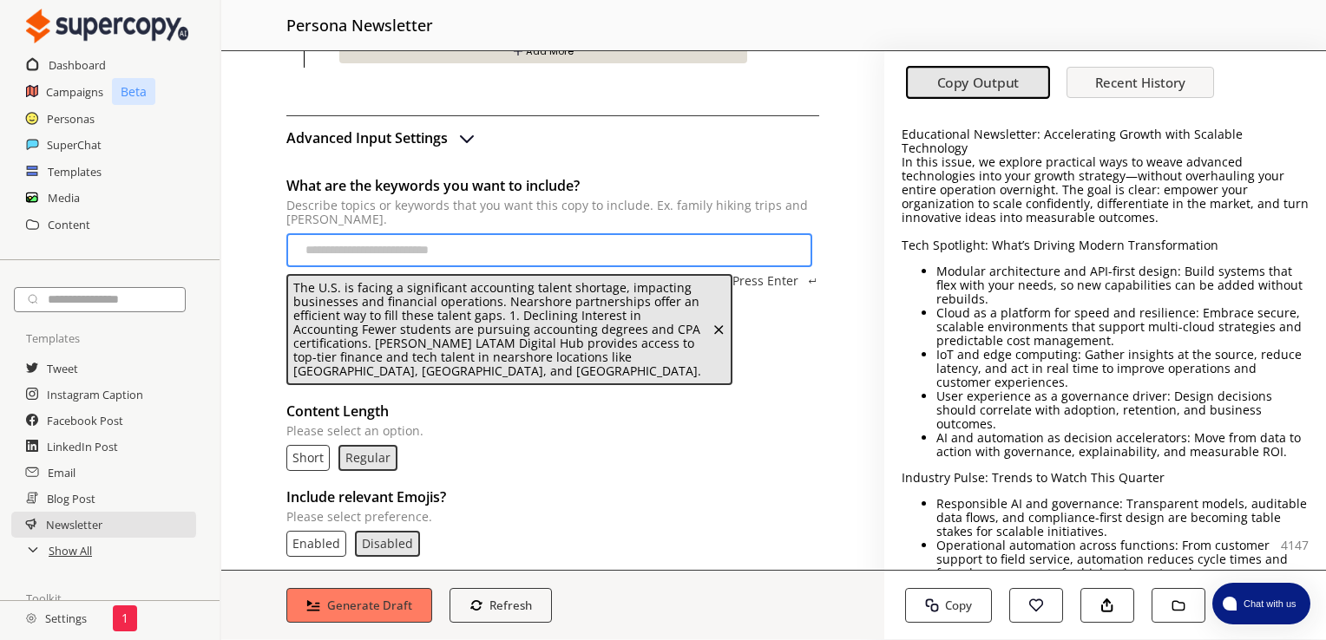
click at [599, 318] on p "The U.S. is facing a significant accounting talent shortage, impacting business…" at bounding box center [500, 329] width 415 height 97
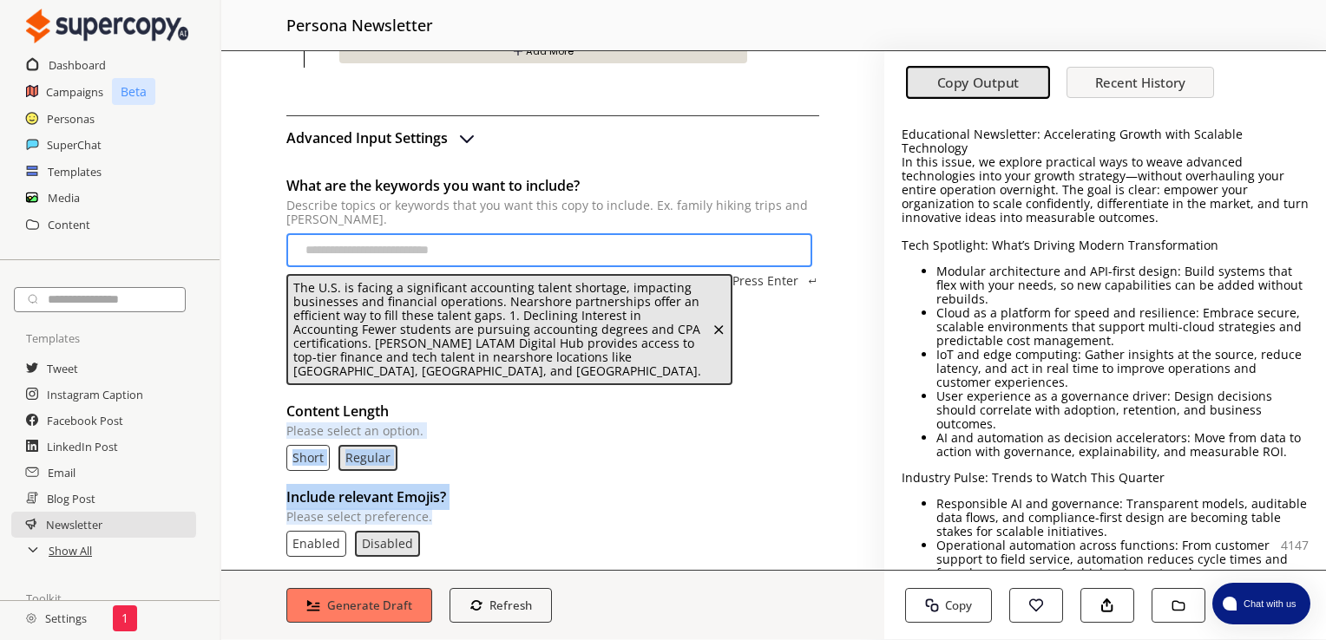
drag, startPoint x: 877, startPoint y: 391, endPoint x: 763, endPoint y: 505, distance: 161.4
click at [763, 505] on div "Brand Persona [PERSON_NAME] Audience Persona Enterprise Company Owner Type of N…" at bounding box center [552, 310] width 663 height 519
click at [763, 505] on form "Include relevant Emojis? Please select preference. Enabled Disabled" at bounding box center [552, 520] width 533 height 73
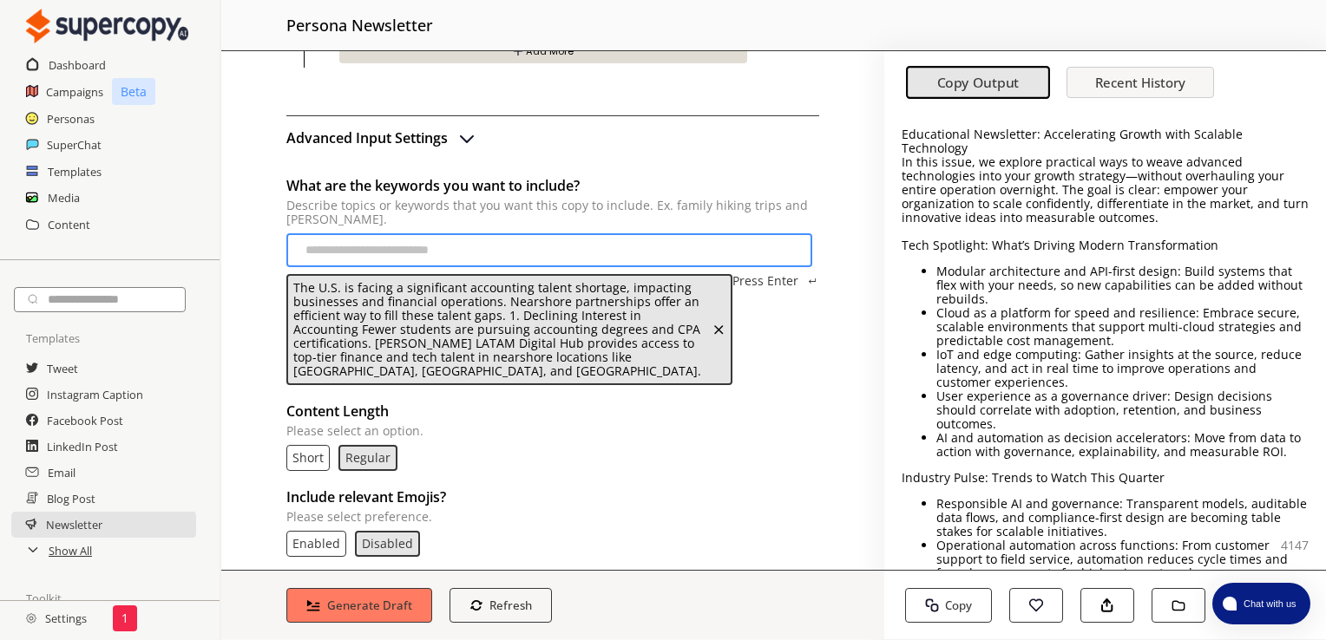
click at [555, 346] on p "The U.S. is facing a significant accounting talent shortage, impacting business…" at bounding box center [500, 329] width 415 height 97
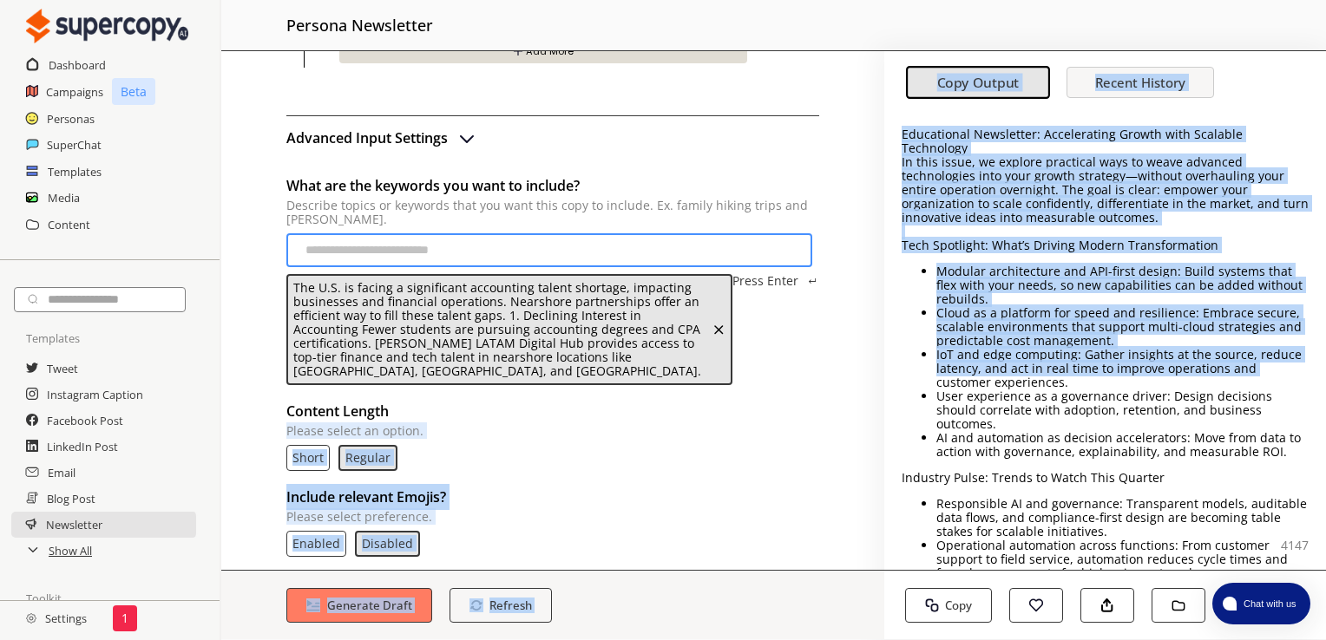
drag, startPoint x: 876, startPoint y: 392, endPoint x: 887, endPoint y: 375, distance: 20.7
click at [887, 375] on div "Brand Persona [PERSON_NAME] Audience Persona Enterprise Company Owner Type of N…" at bounding box center [773, 345] width 1105 height 588
click at [767, 424] on p "Please select an option." at bounding box center [552, 431] width 533 height 14
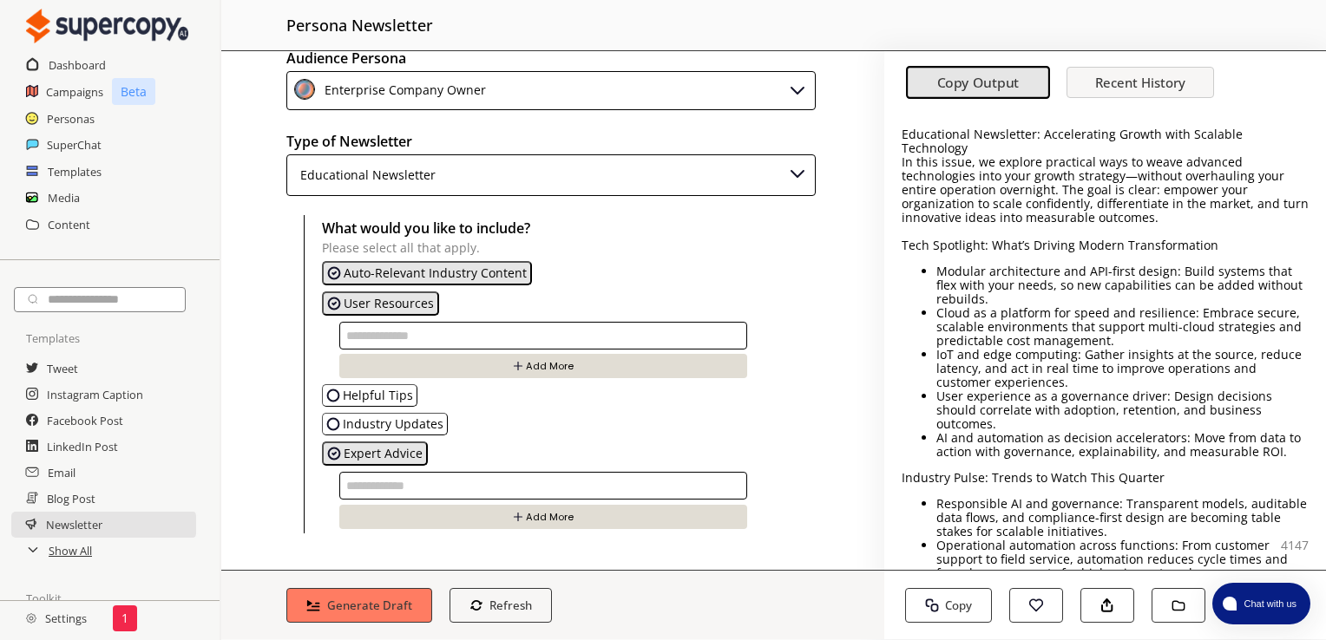
scroll to position [109, 0]
click at [388, 265] on p "Auto-Relevant Industry Content" at bounding box center [435, 272] width 183 height 14
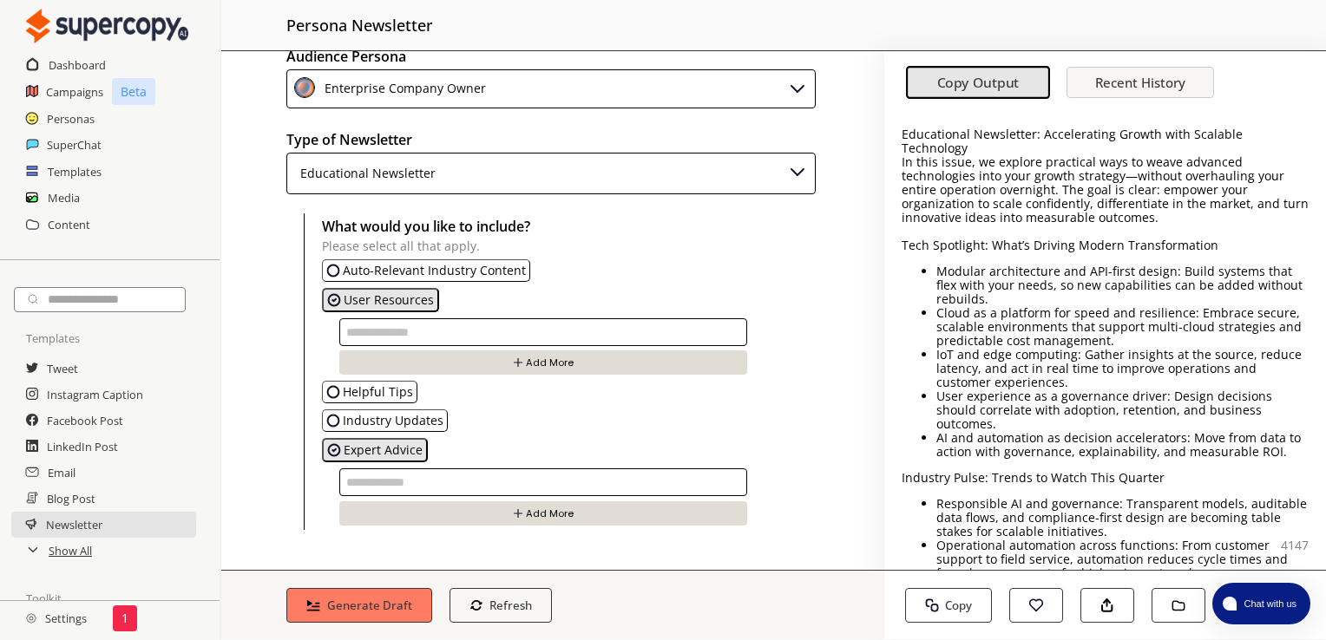
click at [385, 304] on p "User Resources" at bounding box center [389, 300] width 90 height 14
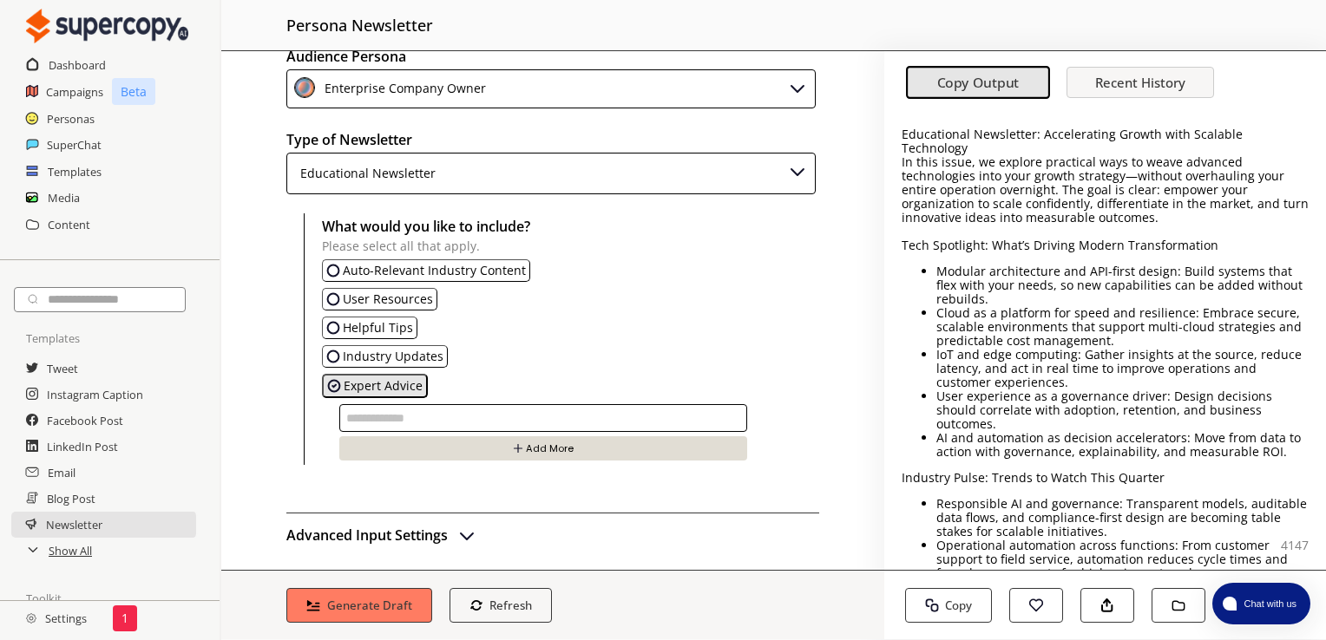
click at [367, 379] on p "Expert Advice" at bounding box center [383, 386] width 79 height 14
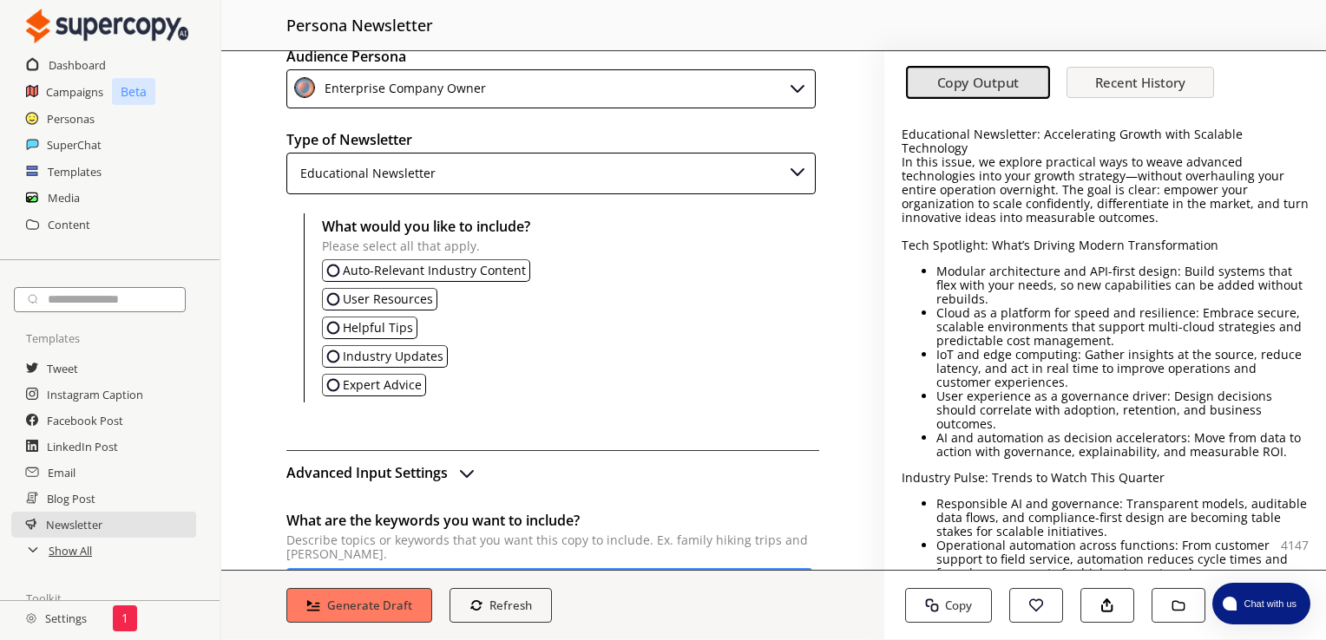
click at [430, 177] on div "Educational Newsletter" at bounding box center [364, 174] width 141 height 26
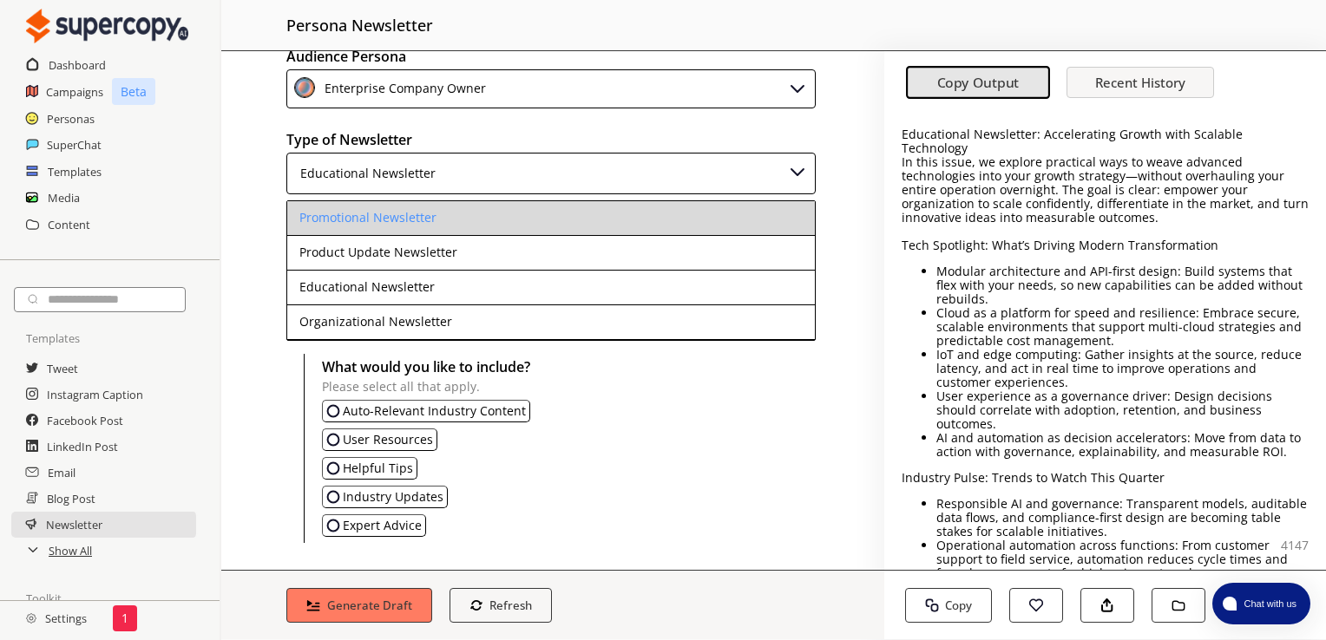
click at [393, 222] on div "Promotional Newsletter" at bounding box center [367, 218] width 137 height 14
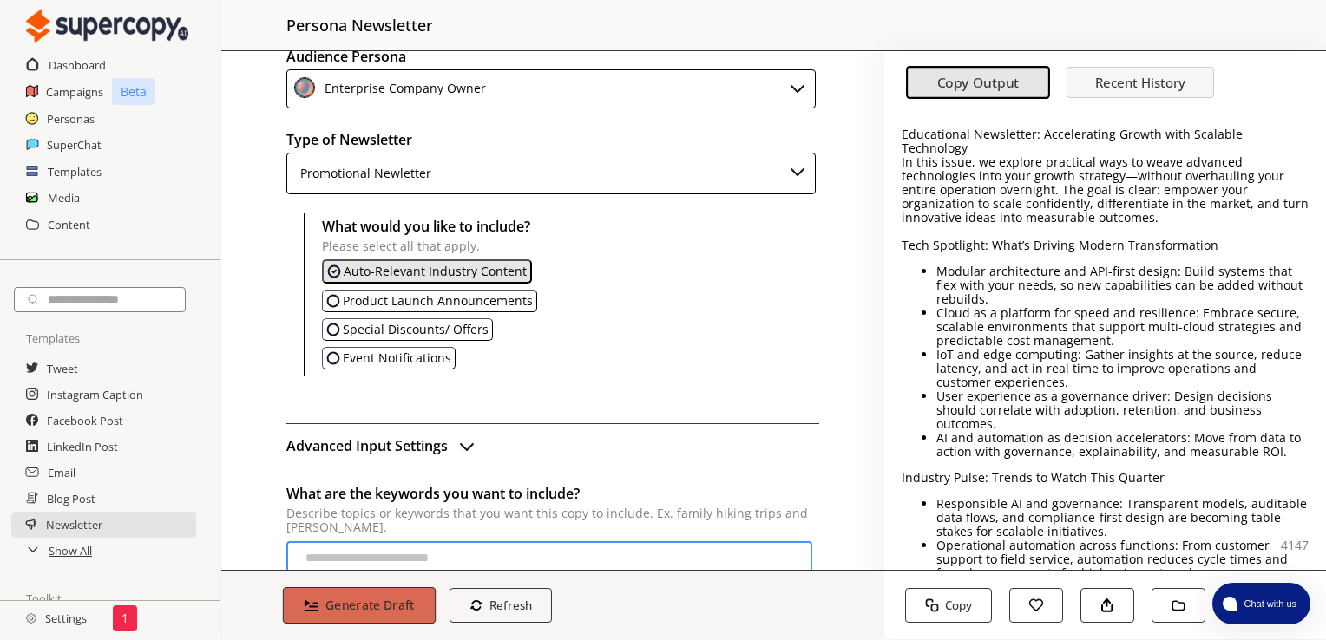
click at [383, 606] on b "Generate Draft" at bounding box center [369, 605] width 89 height 16
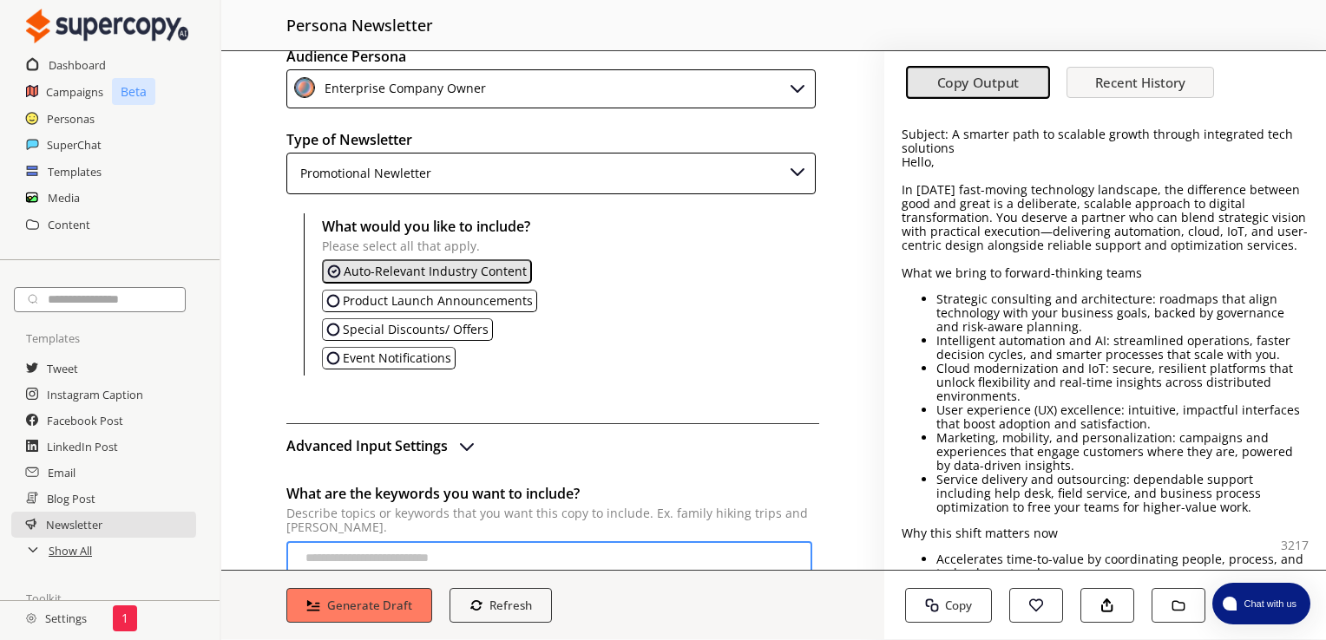
click at [1209, 373] on p "Cloud modernization and IoT: secure, resilient platforms that unlock flexibilit…" at bounding box center [1122, 383] width 372 height 42
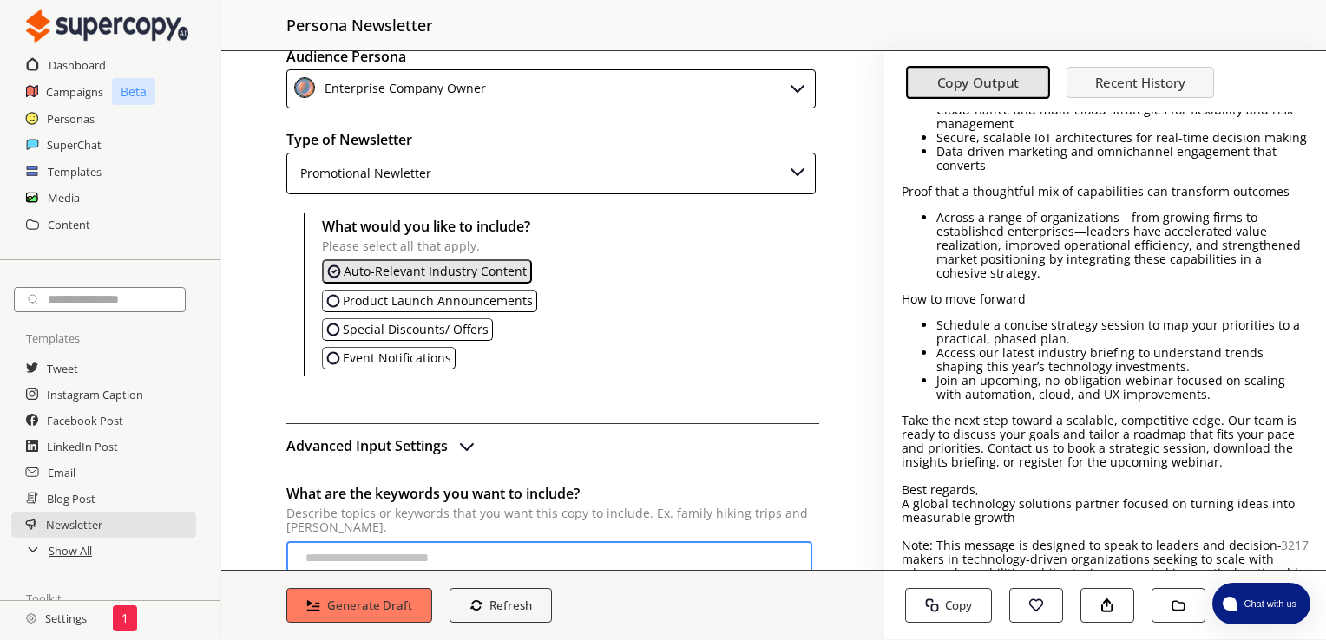
scroll to position [613, 0]
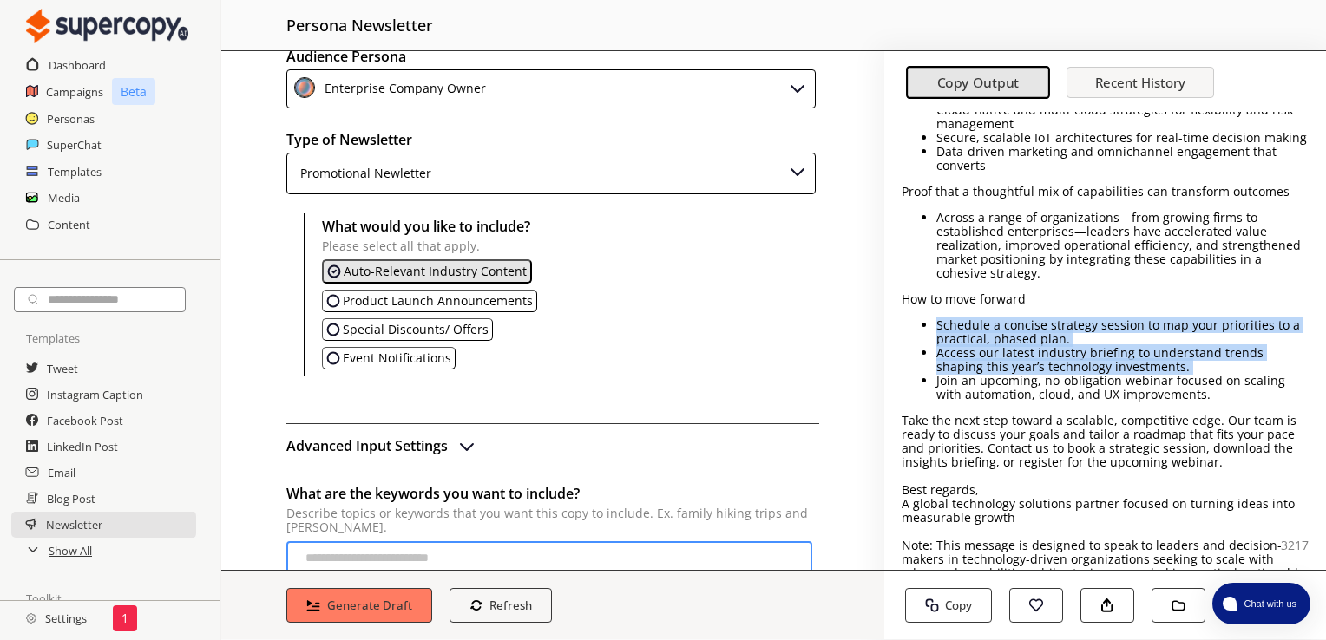
drag, startPoint x: 888, startPoint y: 325, endPoint x: 892, endPoint y: 380, distance: 54.8
click at [892, 380] on div "Subject: A smarter path to scalable growth through integrated tech solutions He…" at bounding box center [1105, 341] width 442 height 458
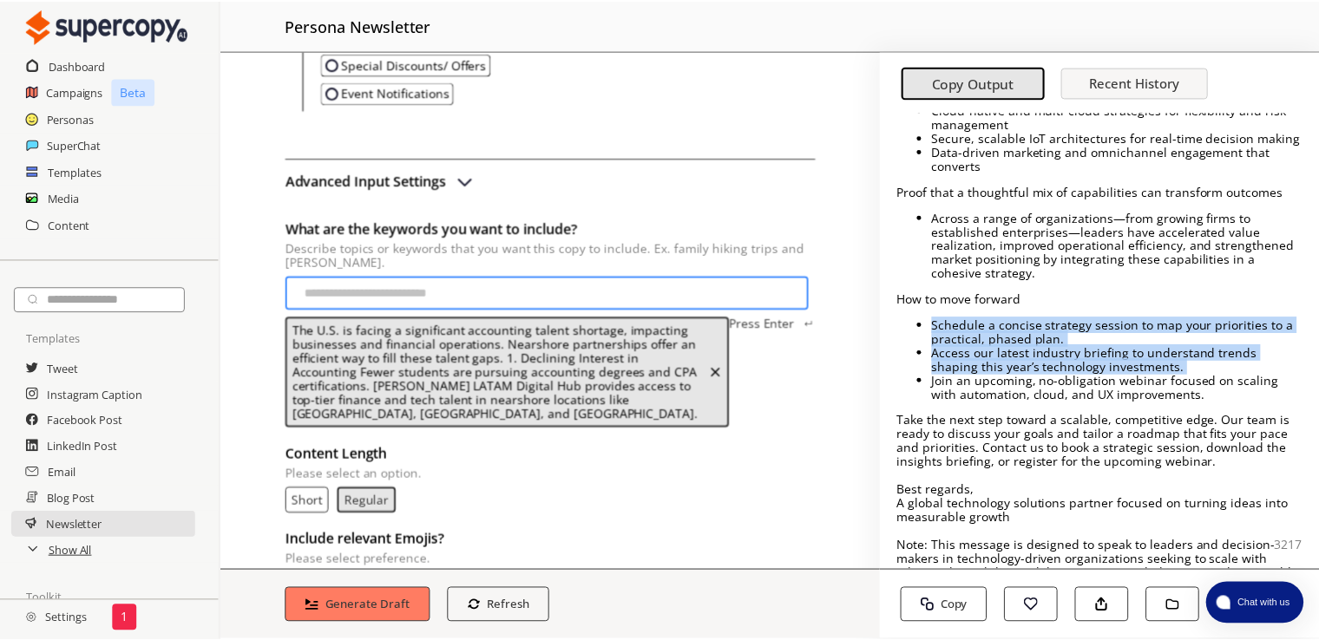
scroll to position [420, 0]
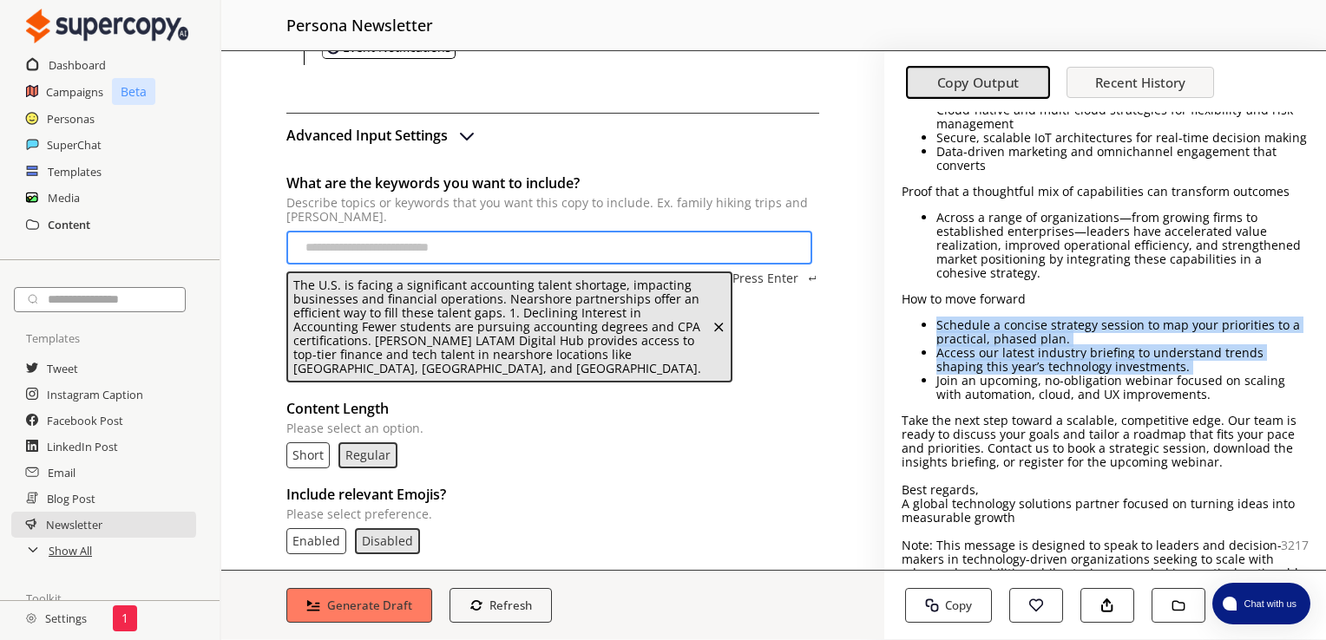
click at [85, 217] on h2 "Content" at bounding box center [69, 225] width 43 height 26
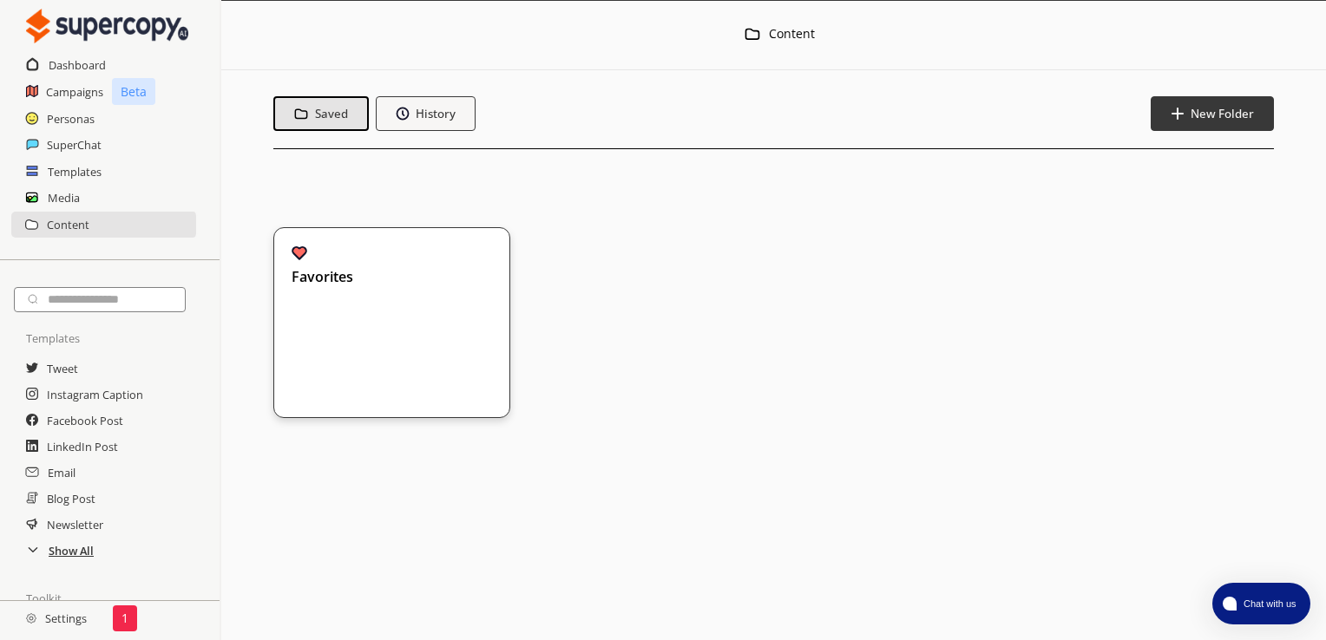
click at [89, 553] on h2 "Show All" at bounding box center [71, 551] width 45 height 26
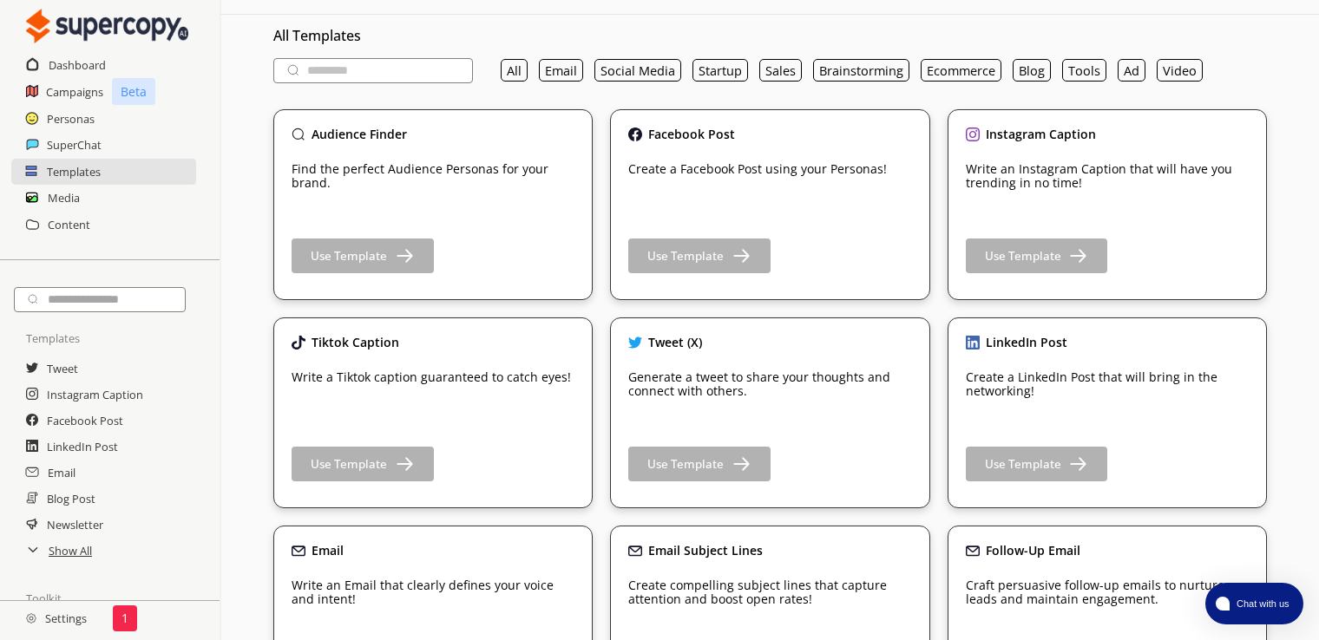
scroll to position [67, 0]
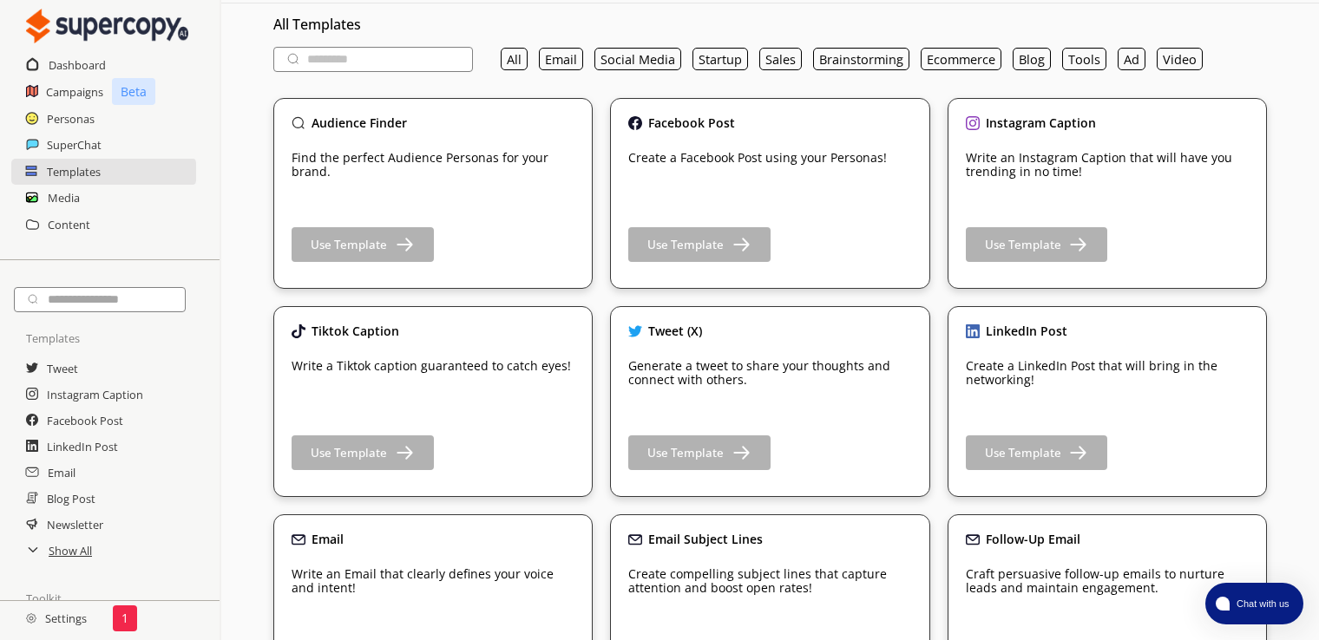
click at [476, 568] on p "Write an Email that clearly defines your voice and intent!" at bounding box center [433, 582] width 283 height 28
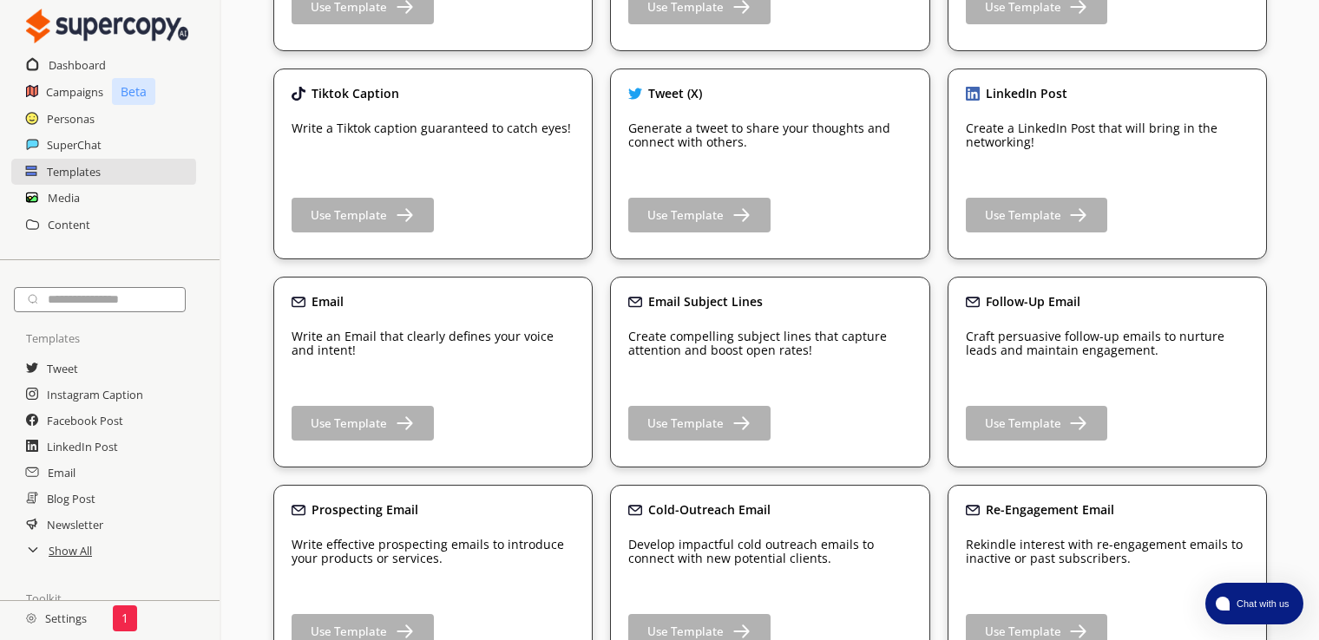
scroll to position [383, 0]
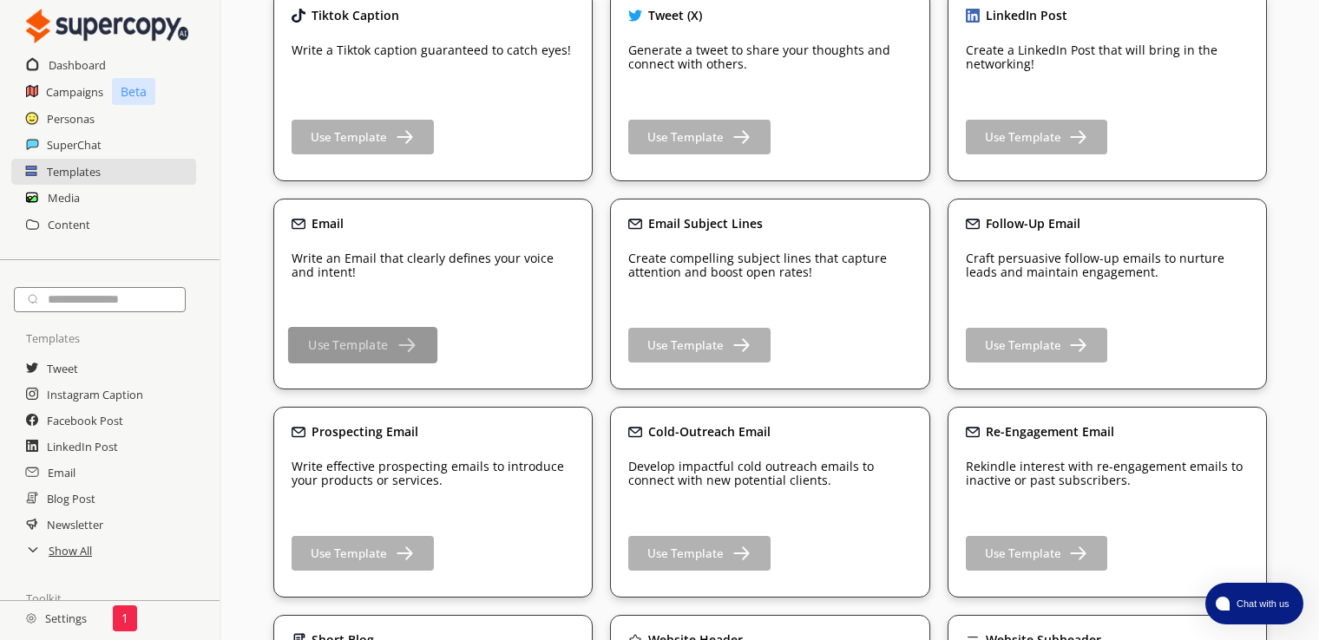
click at [367, 338] on b "Use Template" at bounding box center [348, 346] width 80 height 16
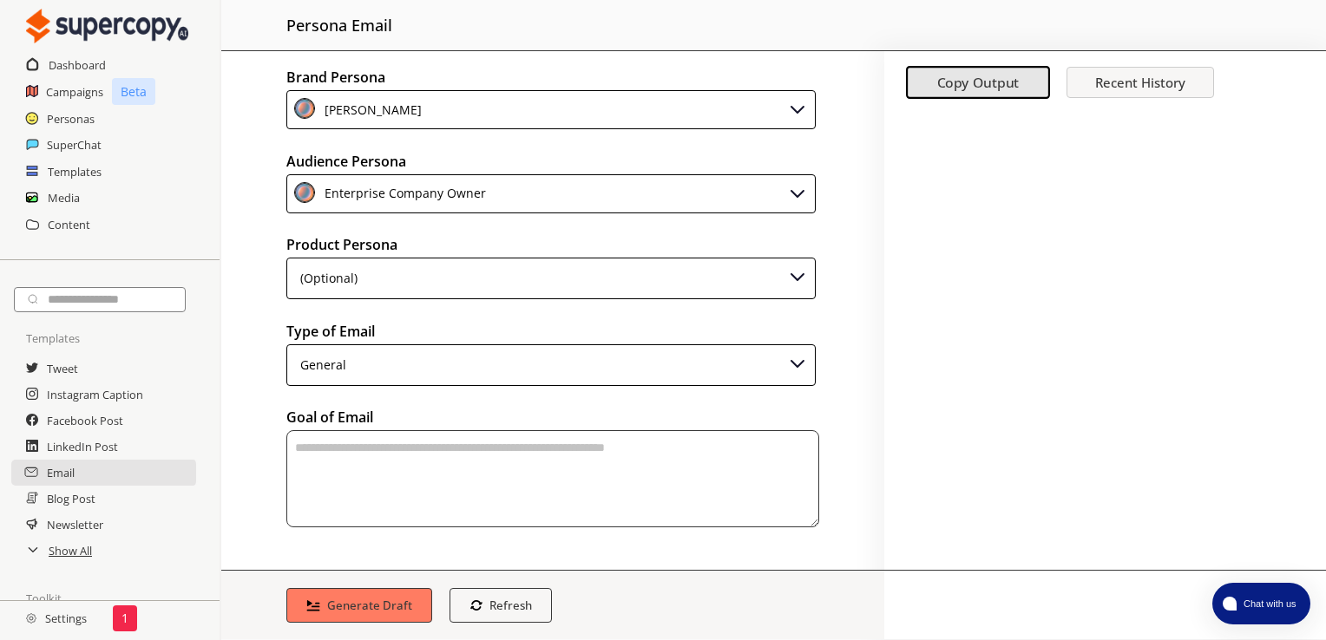
click at [375, 447] on textarea "textarea-textarea" at bounding box center [552, 478] width 533 height 97
paste textarea "**********"
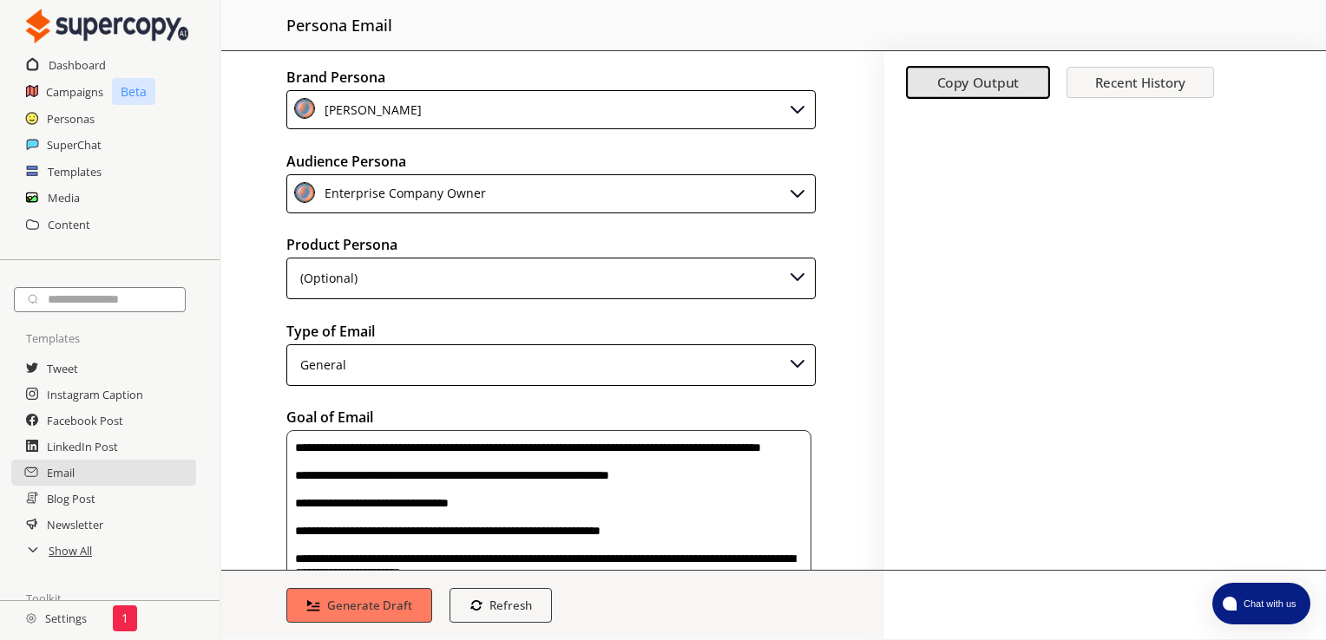
scroll to position [21, 0]
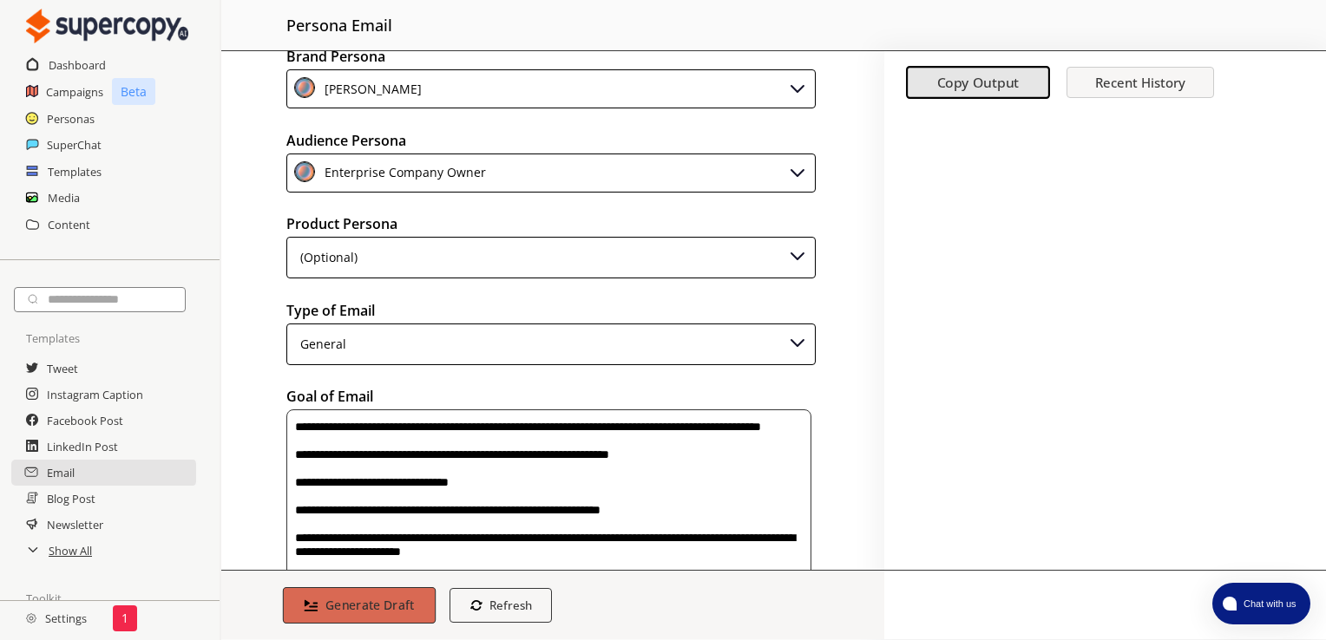
type textarea "**********"
click at [351, 606] on b "Generate Draft" at bounding box center [369, 605] width 89 height 16
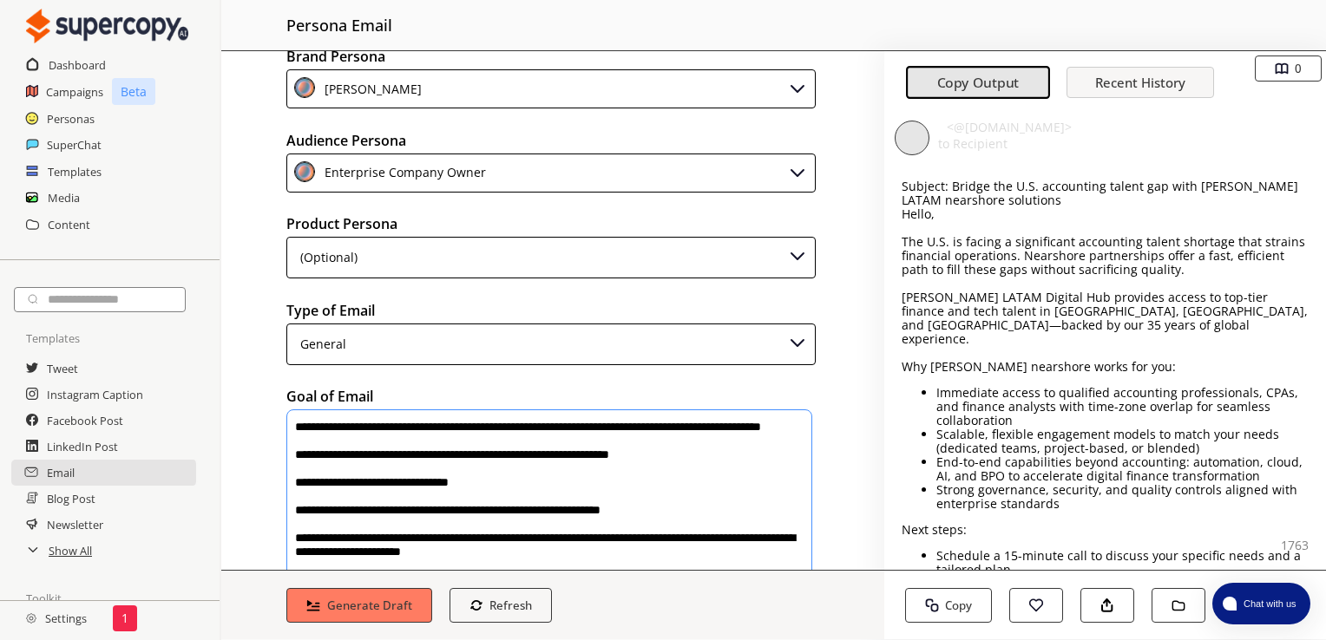
click at [1076, 276] on p "The U.S. is facing a significant accounting talent shortage that strains financ…" at bounding box center [1105, 256] width 407 height 42
click at [904, 183] on p "Subject: Bridge the U.S. accounting talent gap with [PERSON_NAME] LATAM nearsho…" at bounding box center [1105, 194] width 407 height 28
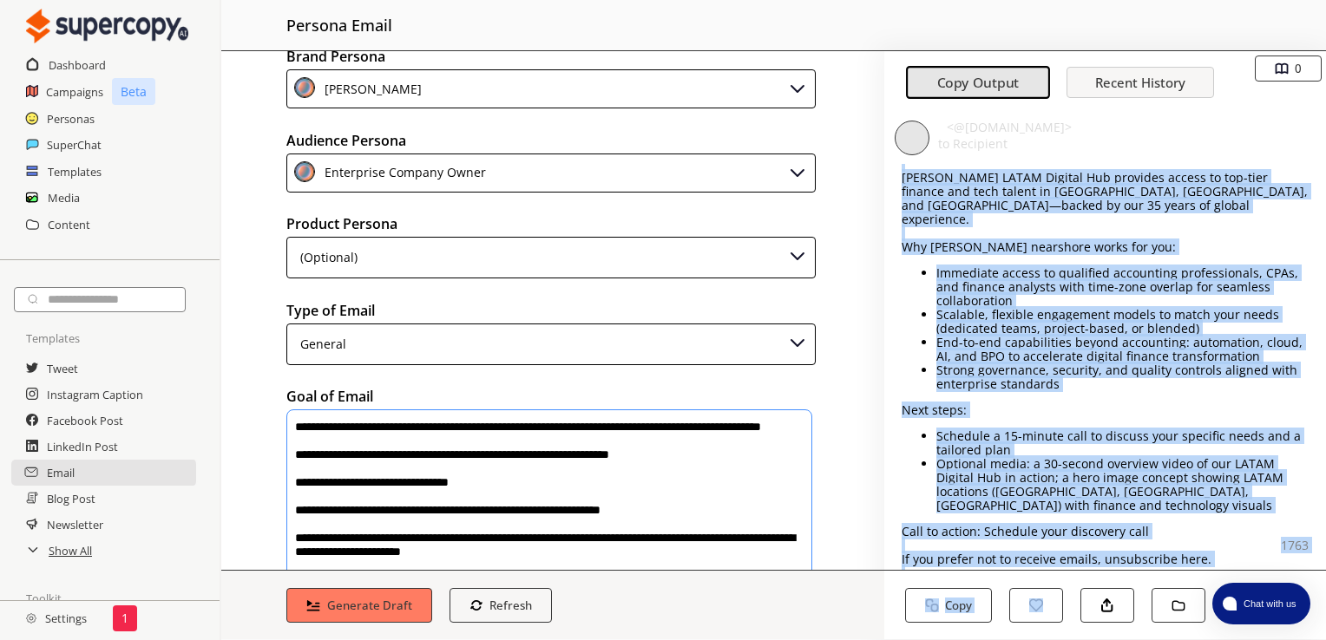
scroll to position [246, 0]
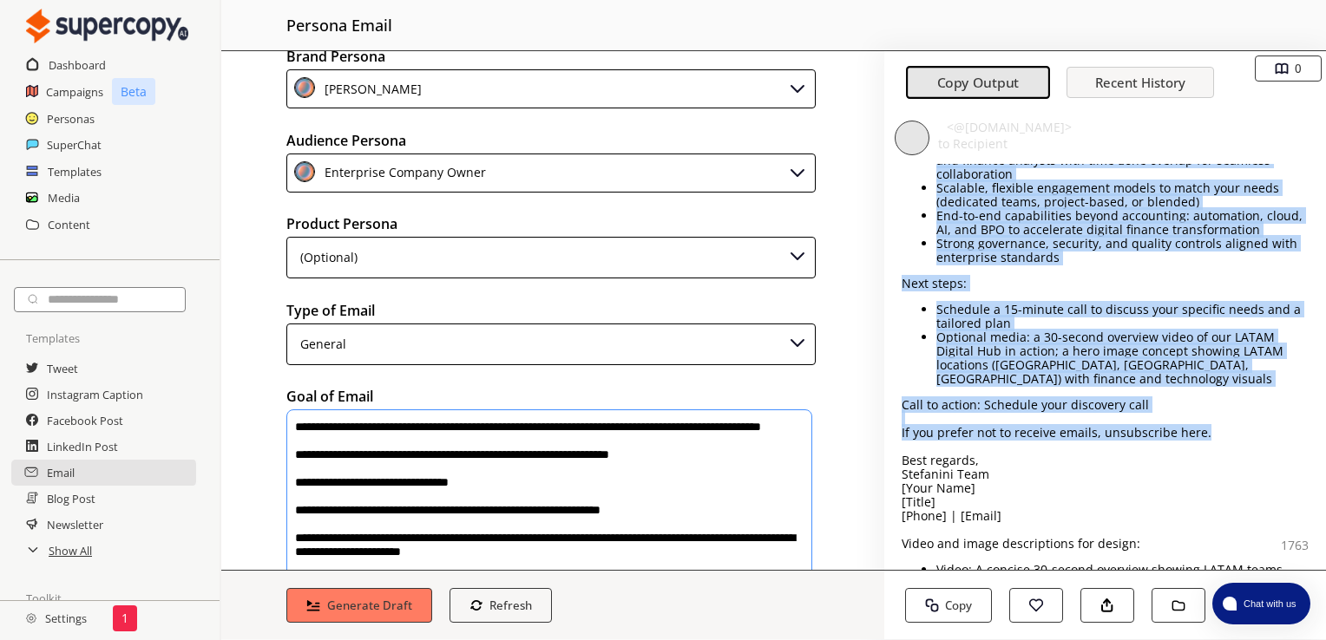
drag, startPoint x: 902, startPoint y: 183, endPoint x: 1264, endPoint y: 417, distance: 430.6
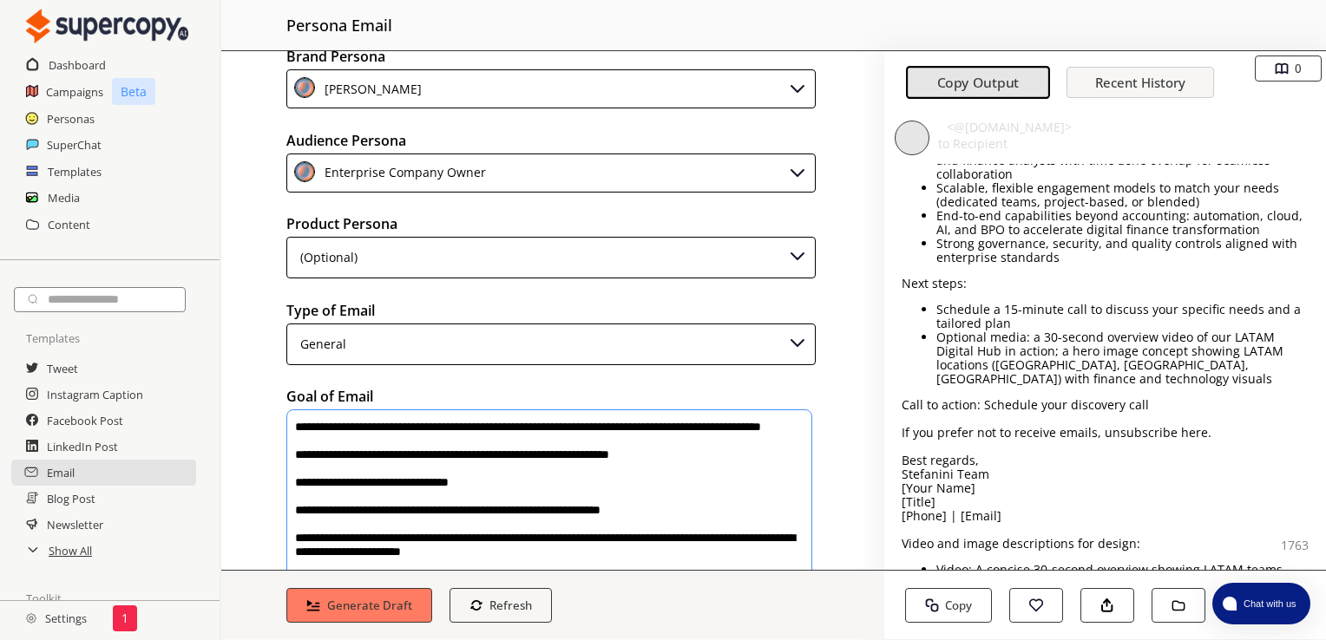
click at [1274, 148] on p "to Recipient" at bounding box center [1119, 144] width 362 height 14
